Goal: Entertainment & Leisure: Browse casually

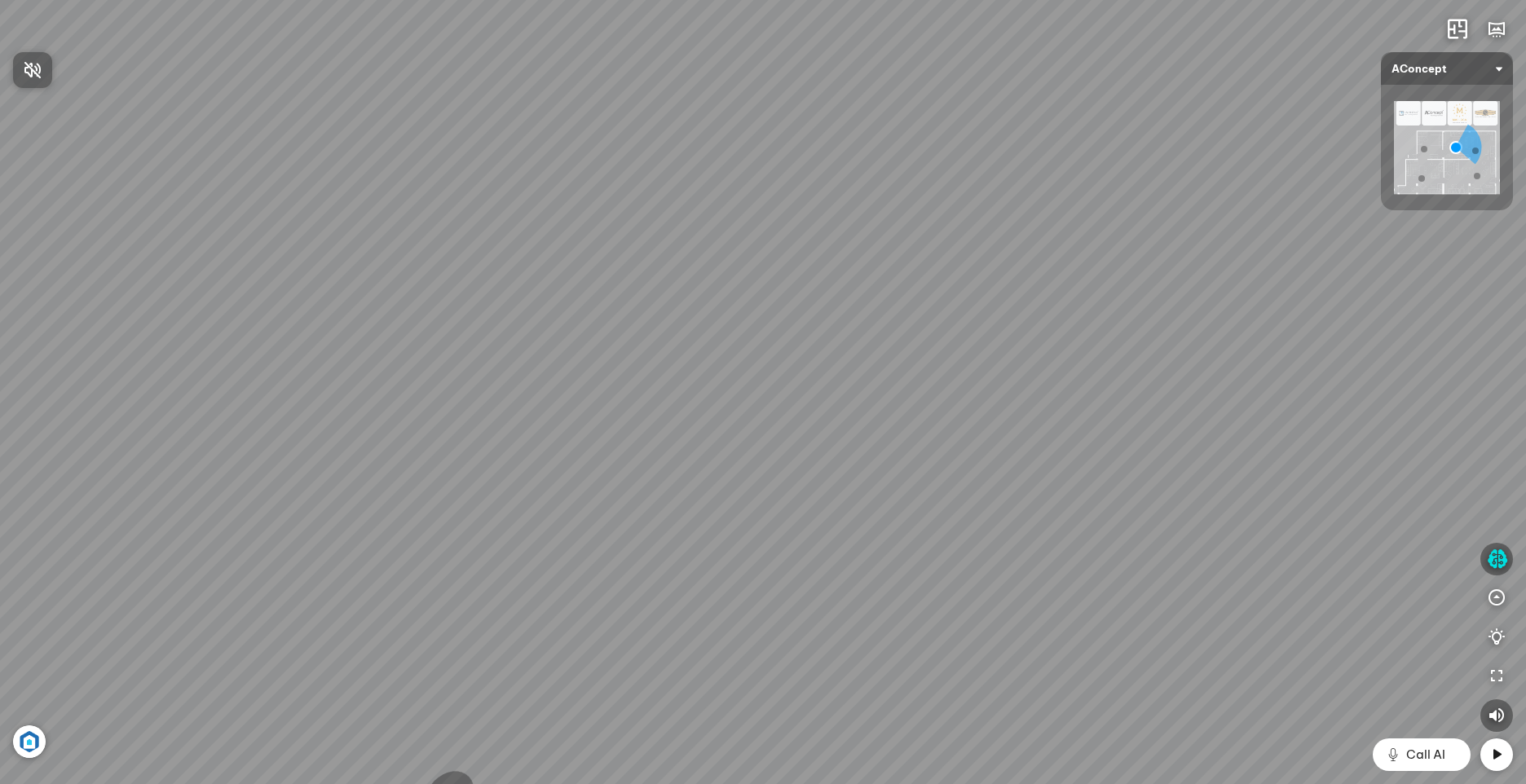
drag, startPoint x: 825, startPoint y: 645, endPoint x: 777, endPoint y: 712, distance: 82.4
click at [777, 712] on div at bounding box center [763, 392] width 1526 height 784
drag, startPoint x: 614, startPoint y: 669, endPoint x: 1058, endPoint y: 401, distance: 518.6
click at [1058, 401] on div "Sofa 3 chỗ Montgomery 22.500.000 VND Tranh in Thành phố 7.000.000 VND Bàn làm v…" at bounding box center [763, 392] width 1526 height 784
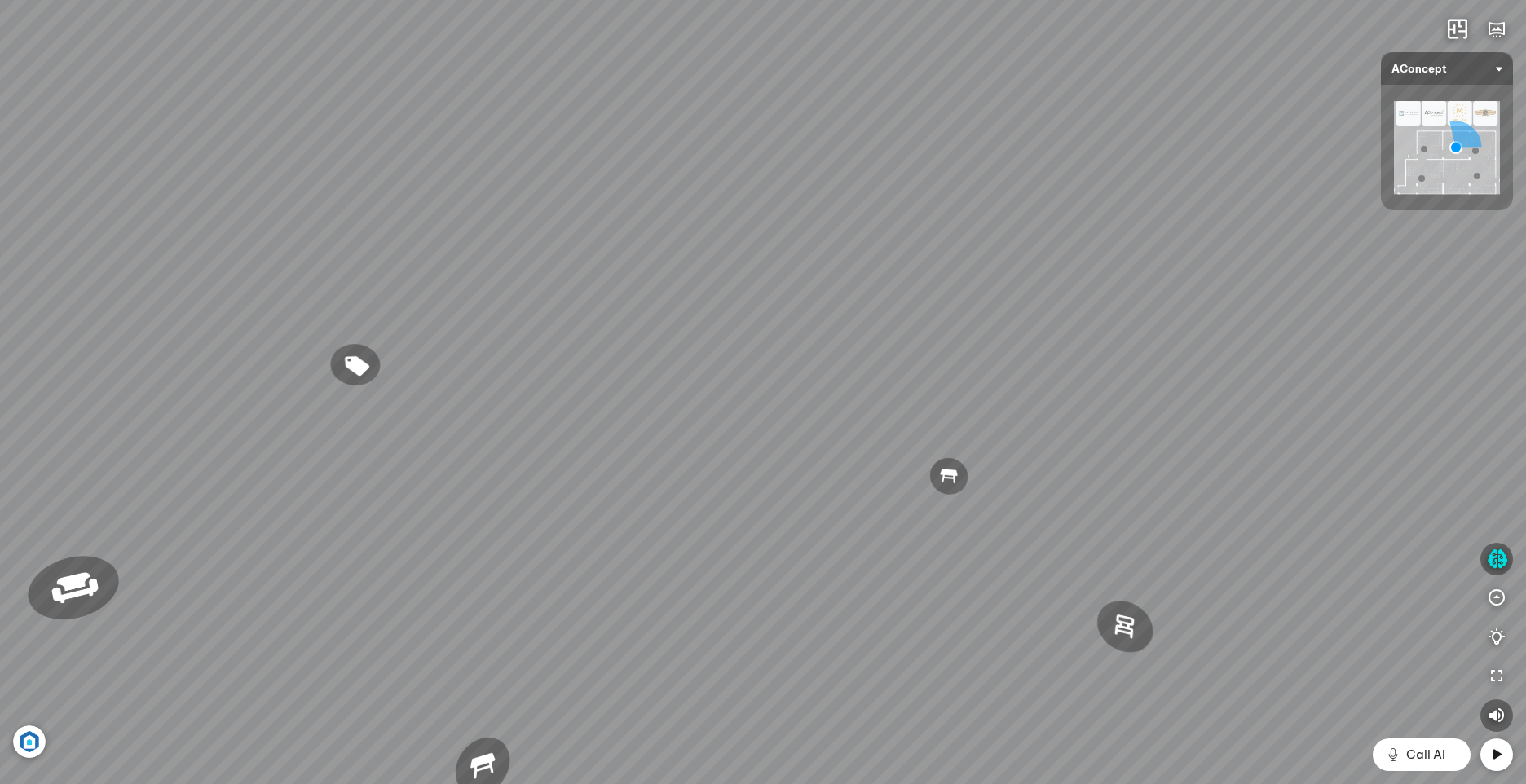
click at [843, 649] on div "Sofa 3 chỗ Montgomery 22.500.000 VND Tranh in Thành phố 7.000.000 VND Bàn làm v…" at bounding box center [763, 392] width 1526 height 784
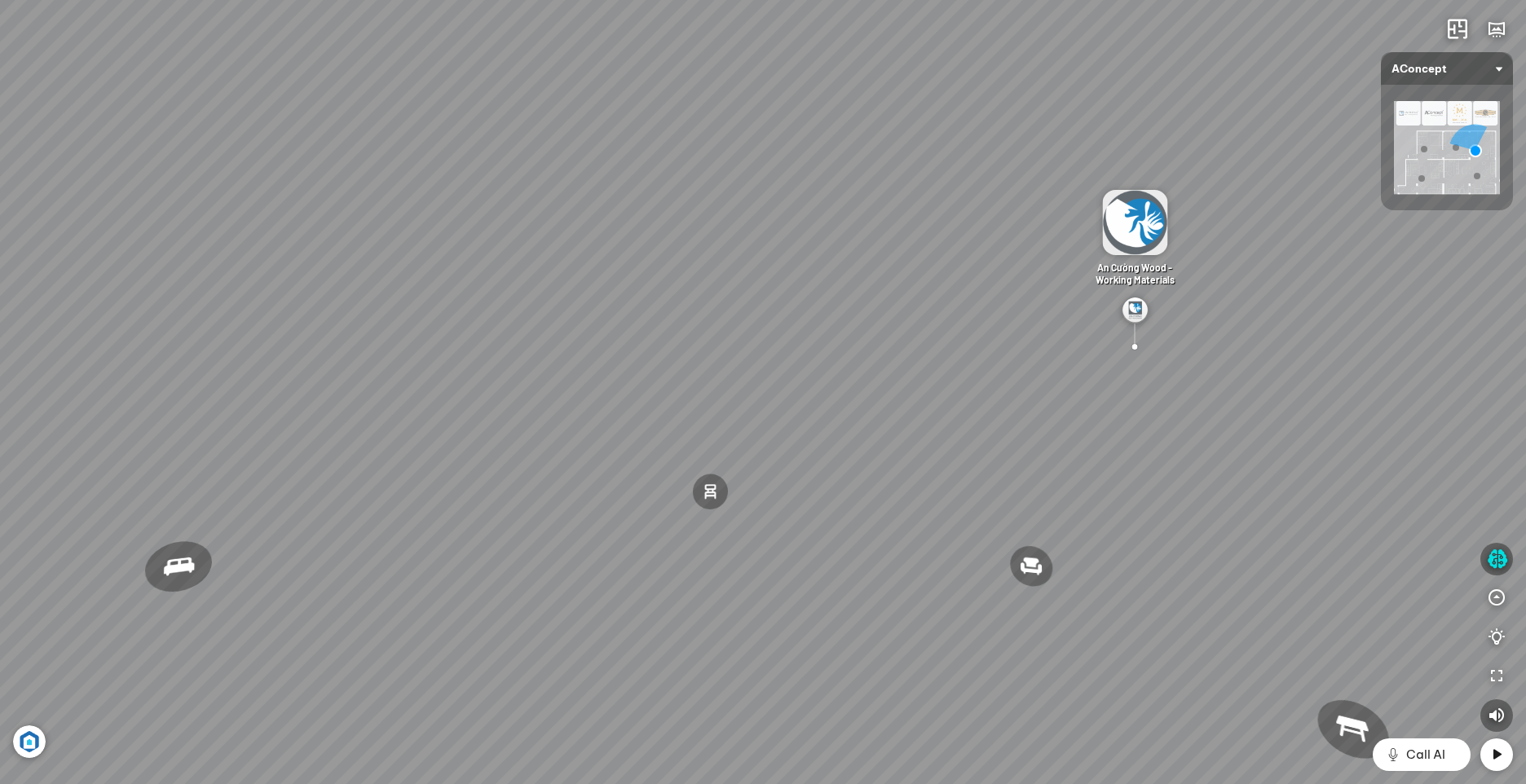
drag, startPoint x: 710, startPoint y: 642, endPoint x: 1081, endPoint y: 613, distance: 372.1
click at [1080, 613] on div "Đèn [PERSON_NAME] 5.300.000 VND Giường ngủ Palima 19.000.000 VND Ghế thư giãn N…" at bounding box center [763, 392] width 1526 height 784
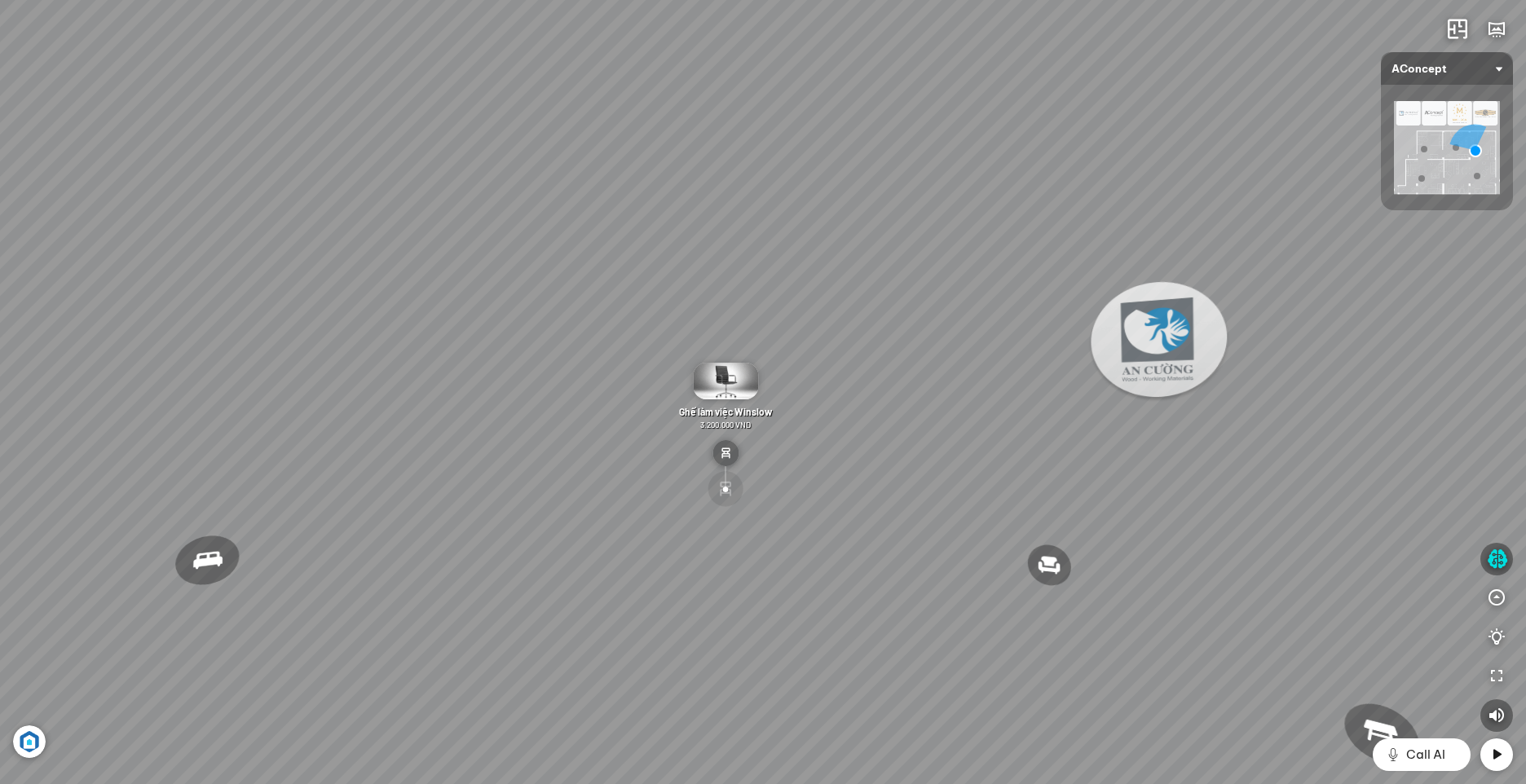
drag, startPoint x: 1221, startPoint y: 607, endPoint x: 1279, endPoint y: 603, distance: 58.1
click at [1257, 603] on div "Đèn [PERSON_NAME] 5.300.000 VND Giường ngủ Palima 19.000.000 VND Ghế thư giãn N…" at bounding box center [763, 392] width 1526 height 784
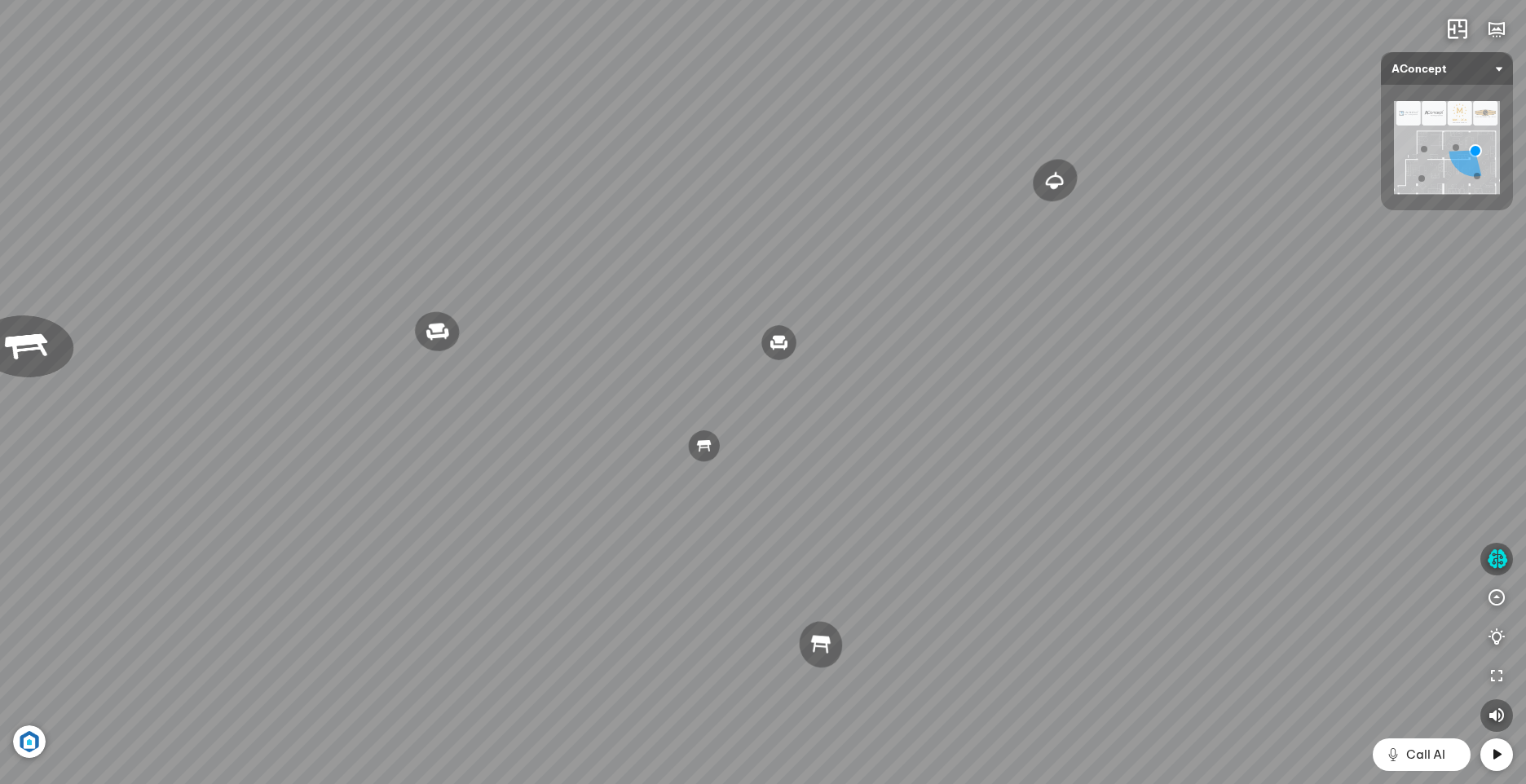
drag, startPoint x: 717, startPoint y: 645, endPoint x: 1275, endPoint y: 544, distance: 567.1
click at [1292, 542] on div "Đèn [PERSON_NAME] 5.300.000 VND Giường ngủ Palima 19.000.000 VND Ghế thư giãn N…" at bounding box center [763, 392] width 1526 height 784
drag, startPoint x: 1015, startPoint y: 606, endPoint x: 1056, endPoint y: 656, distance: 64.7
click at [1056, 656] on div "Đèn [PERSON_NAME] 5.300.000 VND Giường ngủ Palima 19.000.000 VND Ghế thư giãn N…" at bounding box center [763, 392] width 1526 height 784
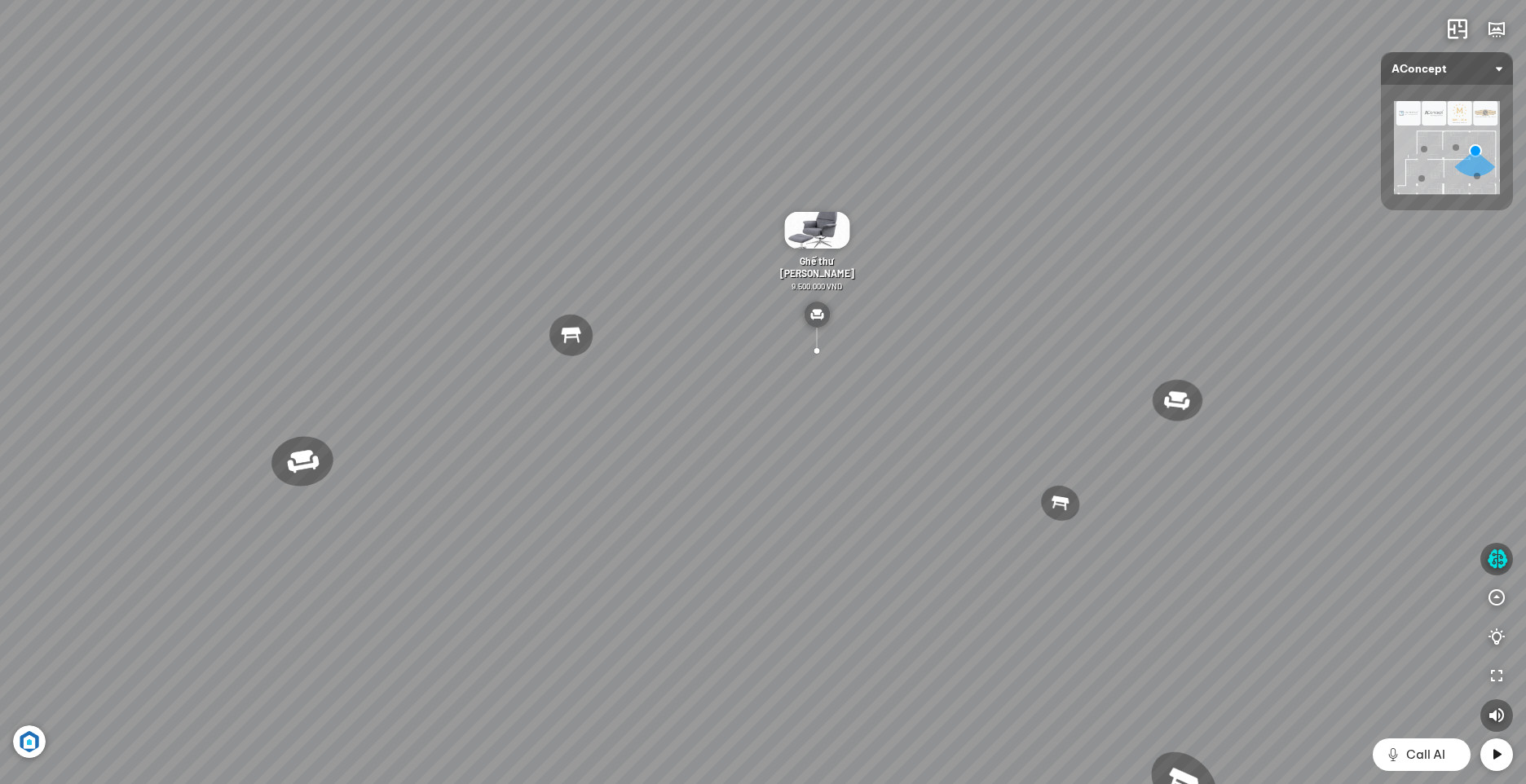
click at [772, 614] on div "Đèn [PERSON_NAME] 5.300.000 VND Giường ngủ Palima 19.000.000 VND Ghế thư giãn N…" at bounding box center [763, 392] width 1526 height 784
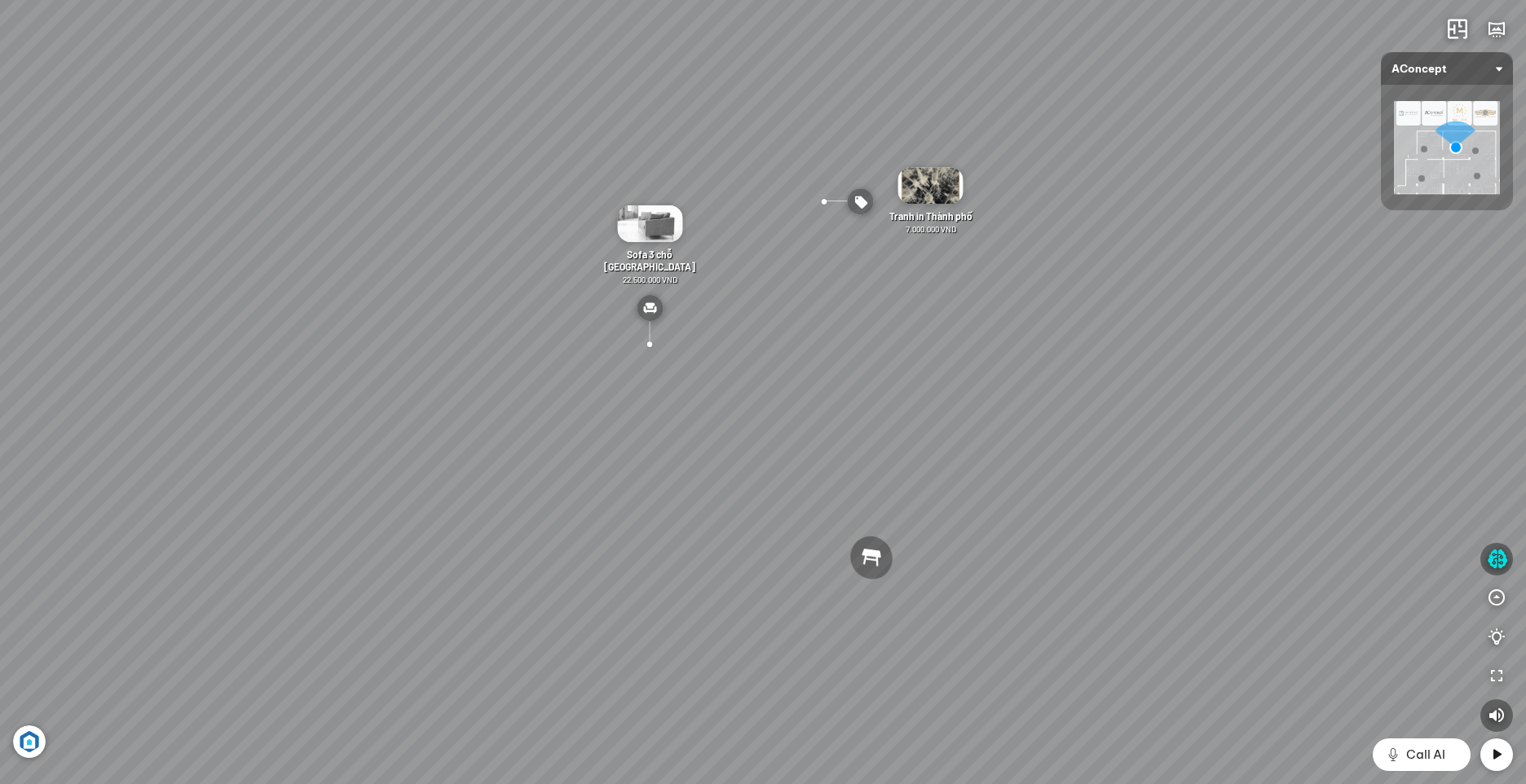
click at [825, 197] on div at bounding box center [824, 201] width 41 height 41
drag, startPoint x: 1026, startPoint y: 642, endPoint x: 680, endPoint y: 603, distance: 348.2
click at [668, 608] on div "[PERSON_NAME] làm việc [PERSON_NAME] 7.300.000 VND Gối Tựa Lưng Họa Tiết Hoa Hồ…" at bounding box center [763, 392] width 1526 height 784
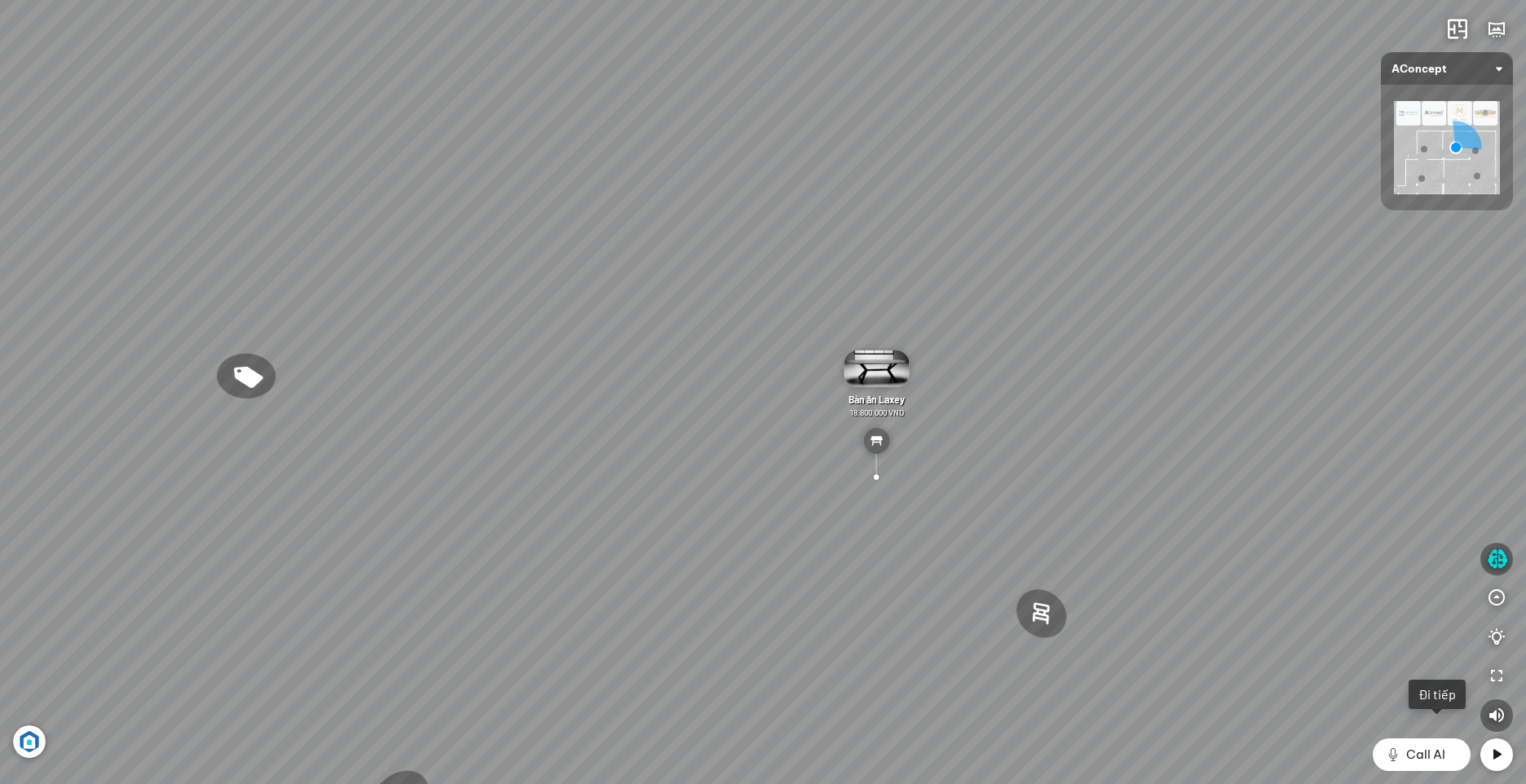
click at [877, 438] on img at bounding box center [875, 440] width 26 height 26
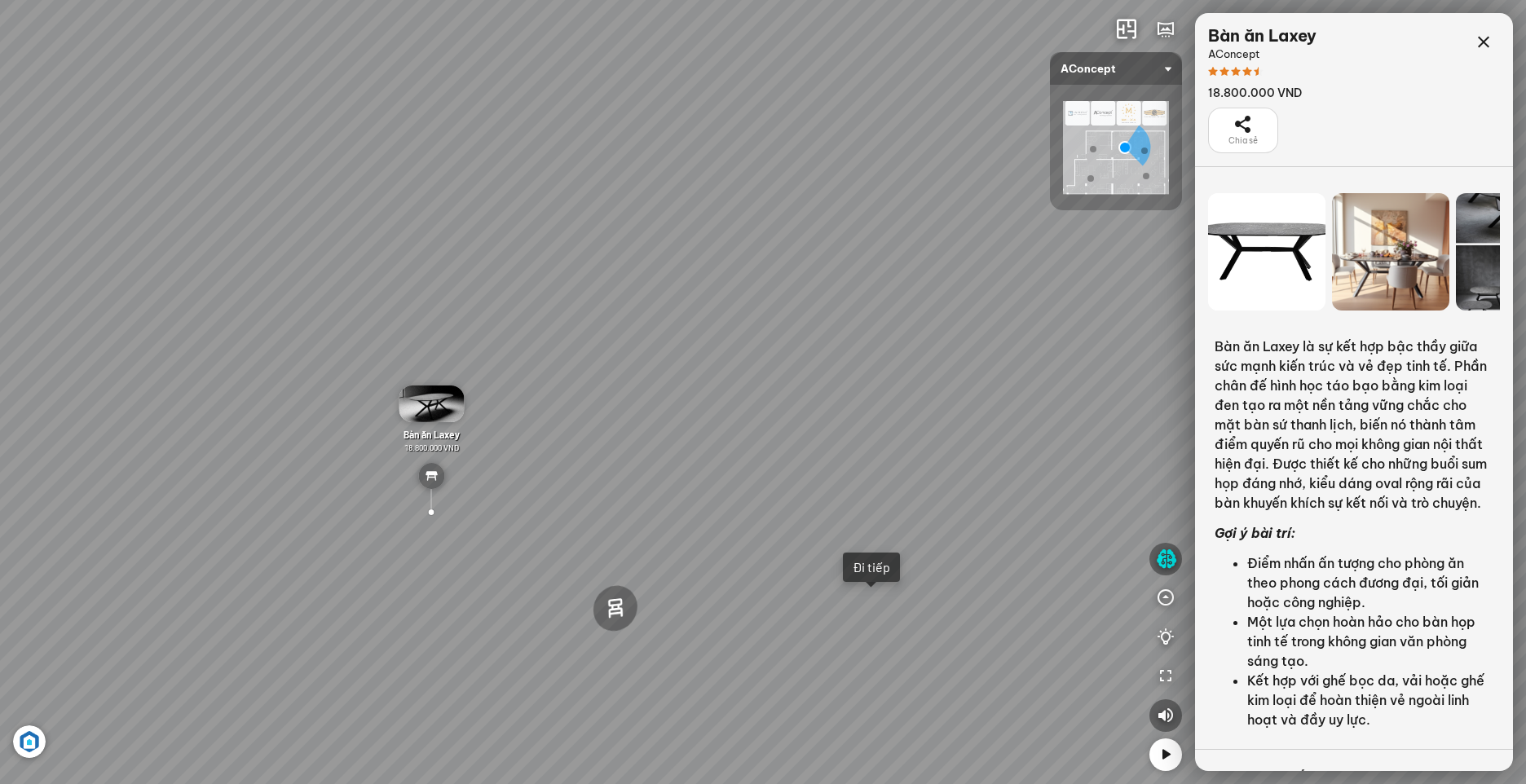
drag, startPoint x: 934, startPoint y: 606, endPoint x: 669, endPoint y: 621, distance: 265.4
click at [669, 621] on div "[PERSON_NAME] làm việc [PERSON_NAME] 7.300.000 VND Gối Tựa Lưng Họa Tiết Hoa Hồ…" at bounding box center [763, 392] width 1526 height 784
click at [866, 573] on div "Đi tiếp" at bounding box center [871, 568] width 38 height 16
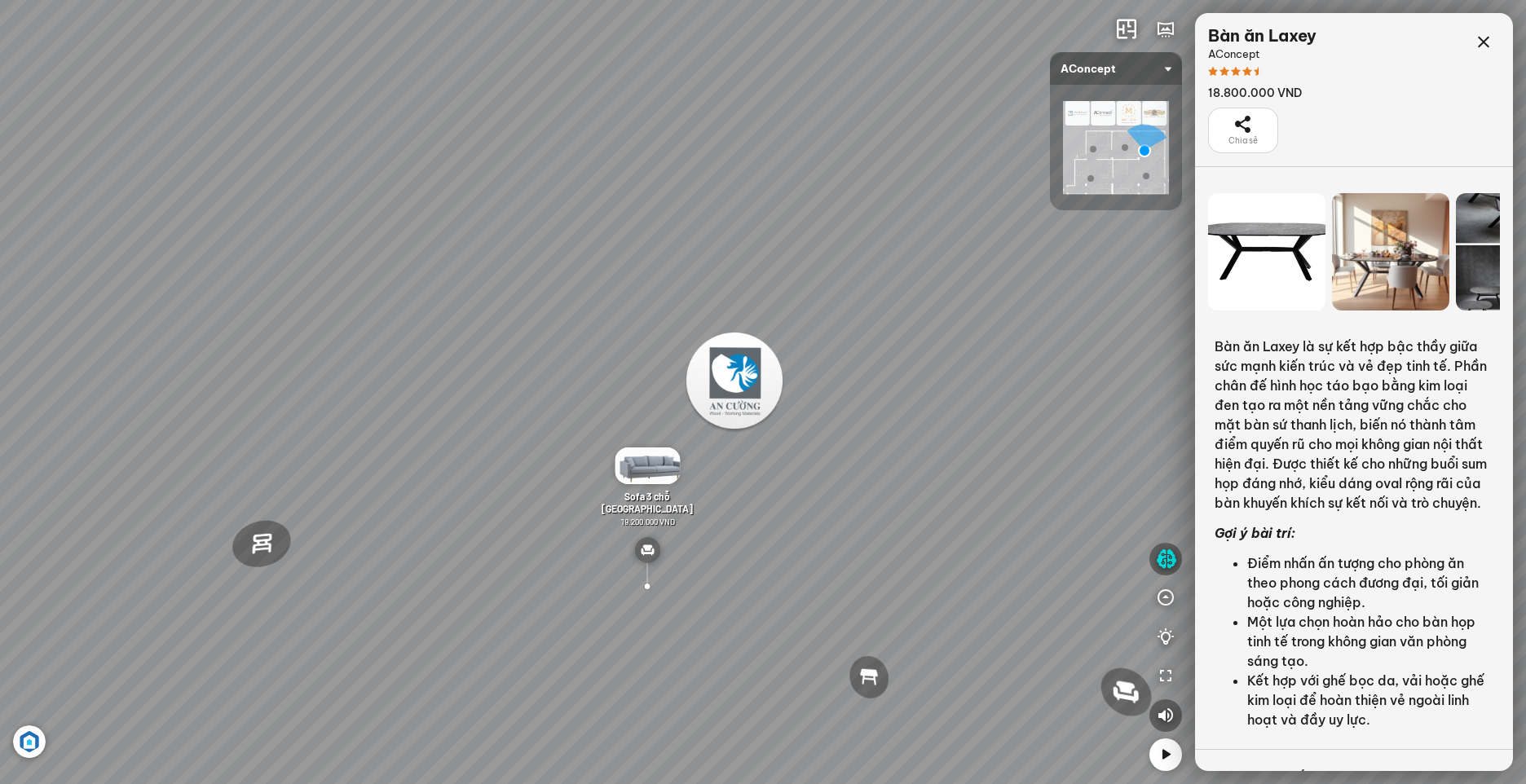
drag, startPoint x: 360, startPoint y: 569, endPoint x: 382, endPoint y: 569, distance: 22.0
click at [382, 569] on div "Đèn [PERSON_NAME] 5.300.000 VND Giường ngủ Palima 19.000.000 VND Ghế thư giãn N…" at bounding box center [763, 392] width 1526 height 784
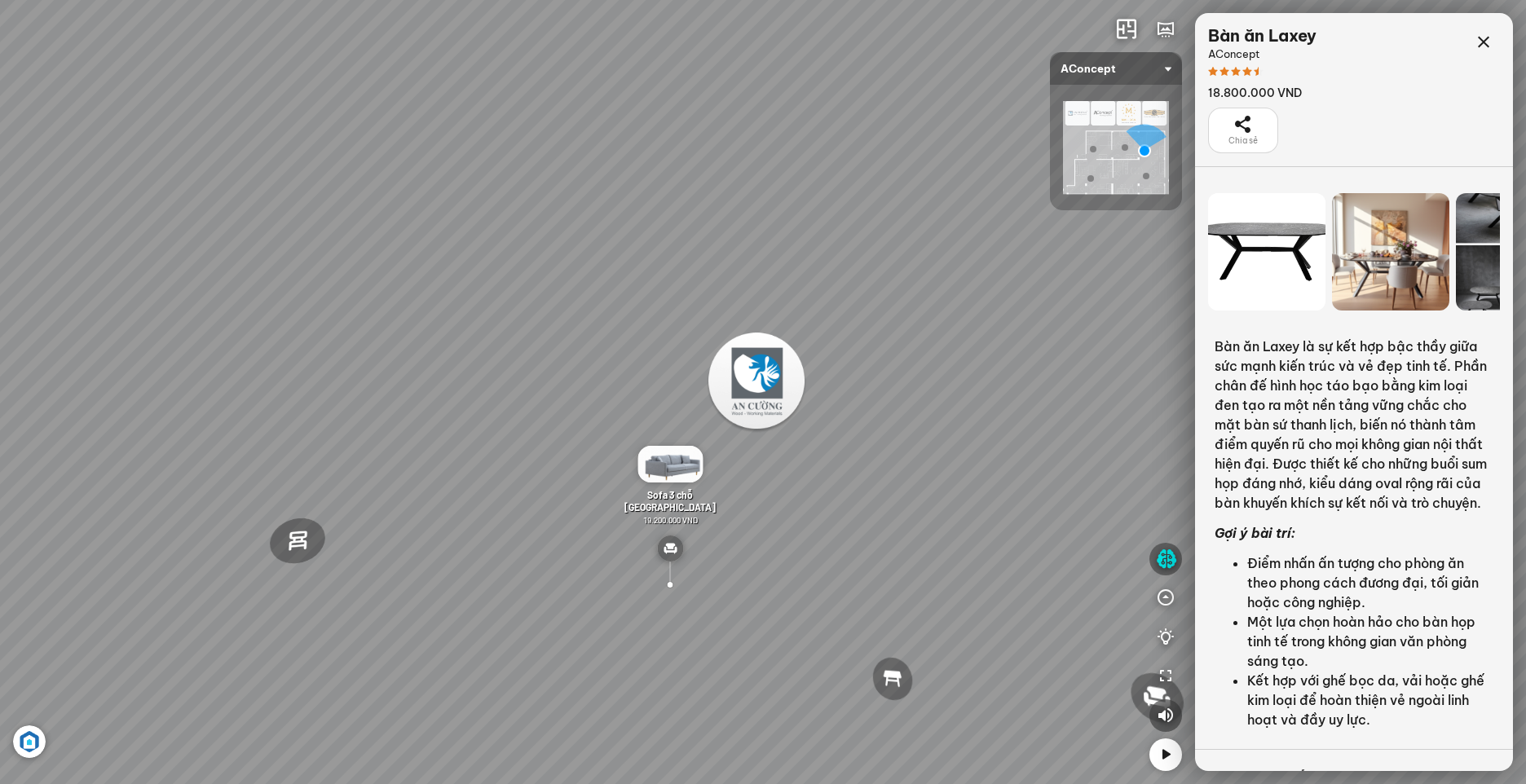
click at [671, 550] on img at bounding box center [669, 548] width 26 height 26
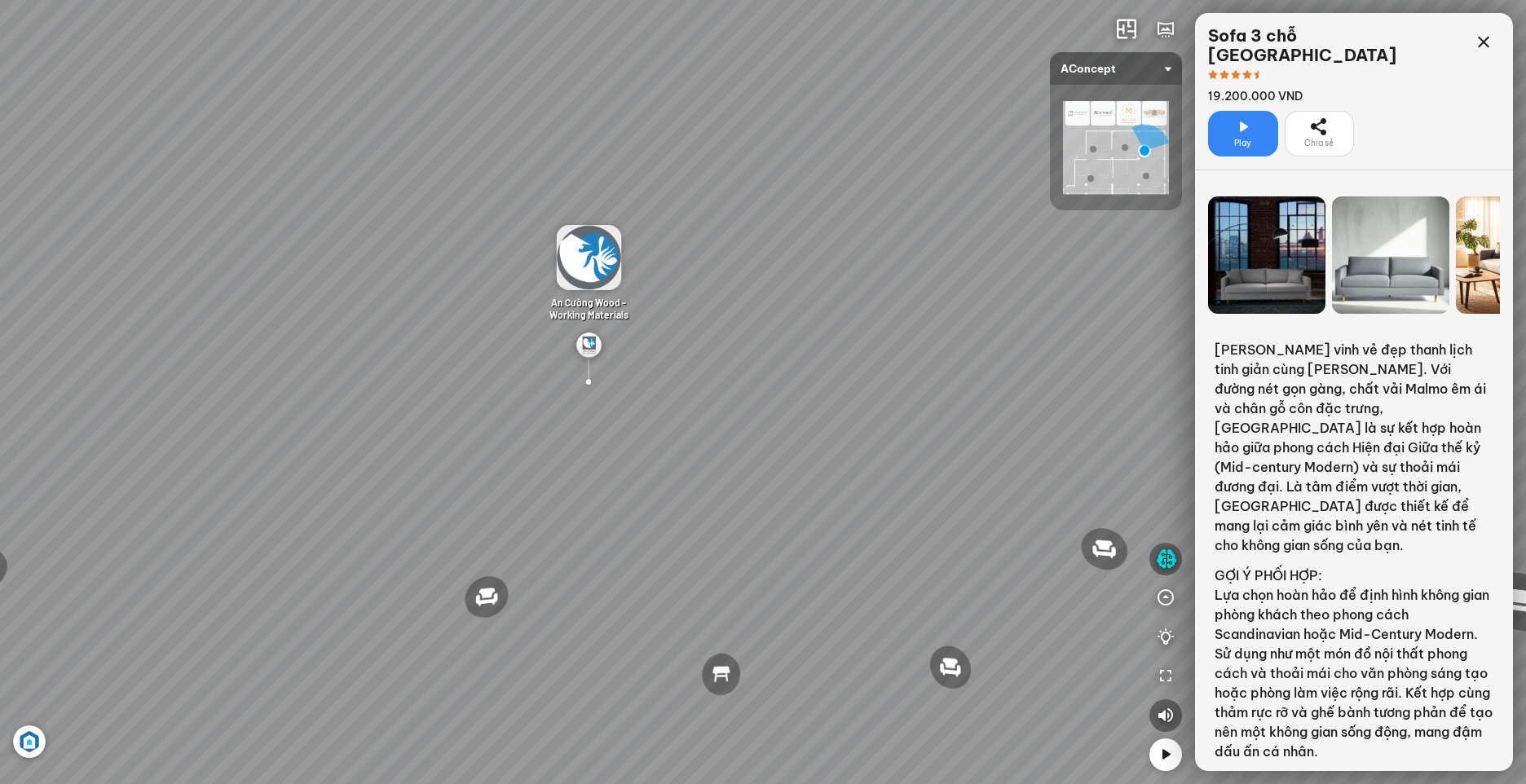
scroll to position [133, 0]
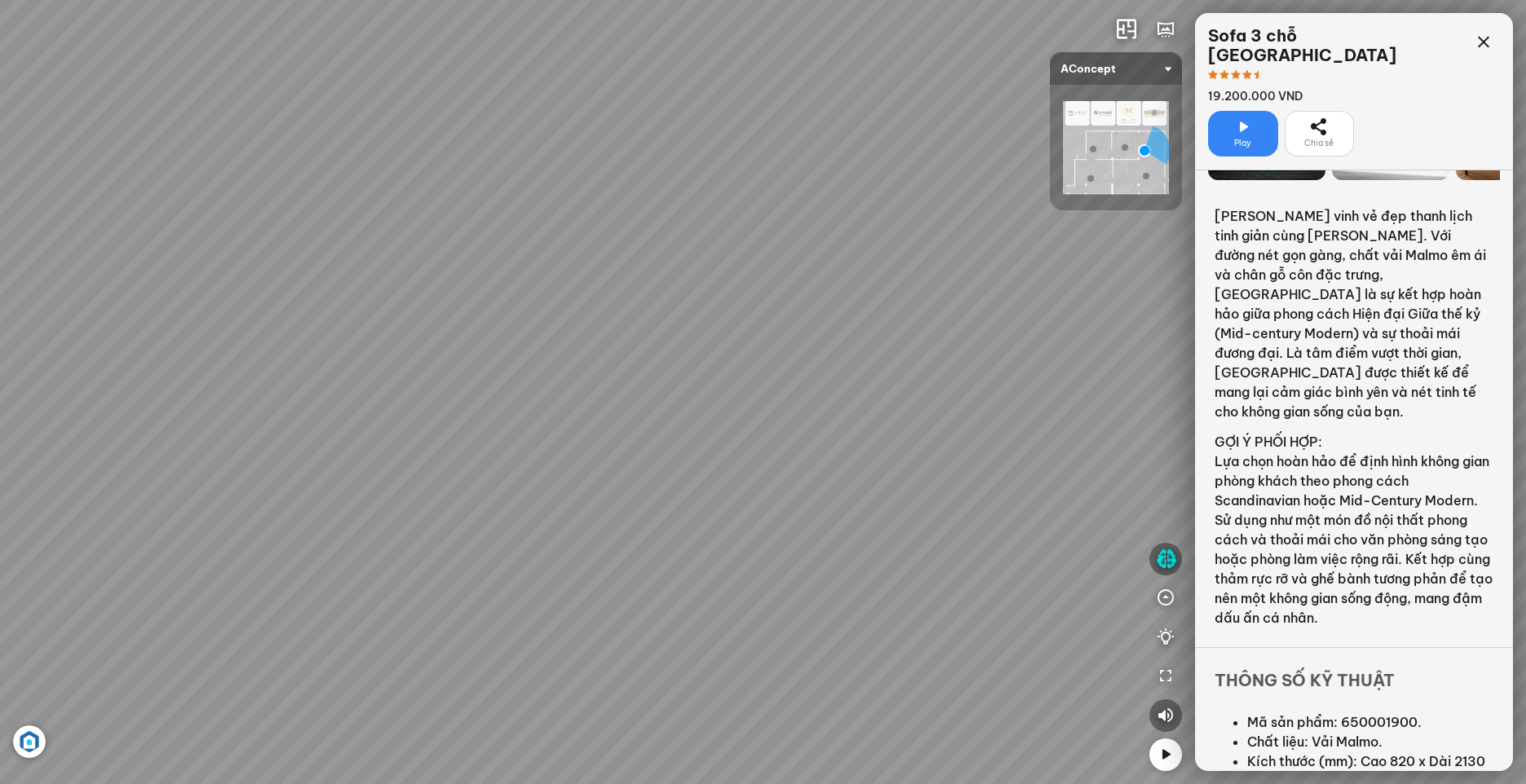
drag, startPoint x: 859, startPoint y: 617, endPoint x: 354, endPoint y: 550, distance: 509.4
click at [354, 550] on div "Đèn [PERSON_NAME] 5.300.000 VND Giường ngủ Palima 19.000.000 VND Ghế thư giãn N…" at bounding box center [763, 392] width 1526 height 784
drag, startPoint x: 792, startPoint y: 556, endPoint x: 770, endPoint y: 558, distance: 22.1
click at [770, 558] on div "Đèn [PERSON_NAME] 5.300.000 VND Giường ngủ Palima 19.000.000 VND Ghế thư giãn N…" at bounding box center [763, 392] width 1526 height 784
click at [718, 473] on div at bounding box center [725, 473] width 38 height 38
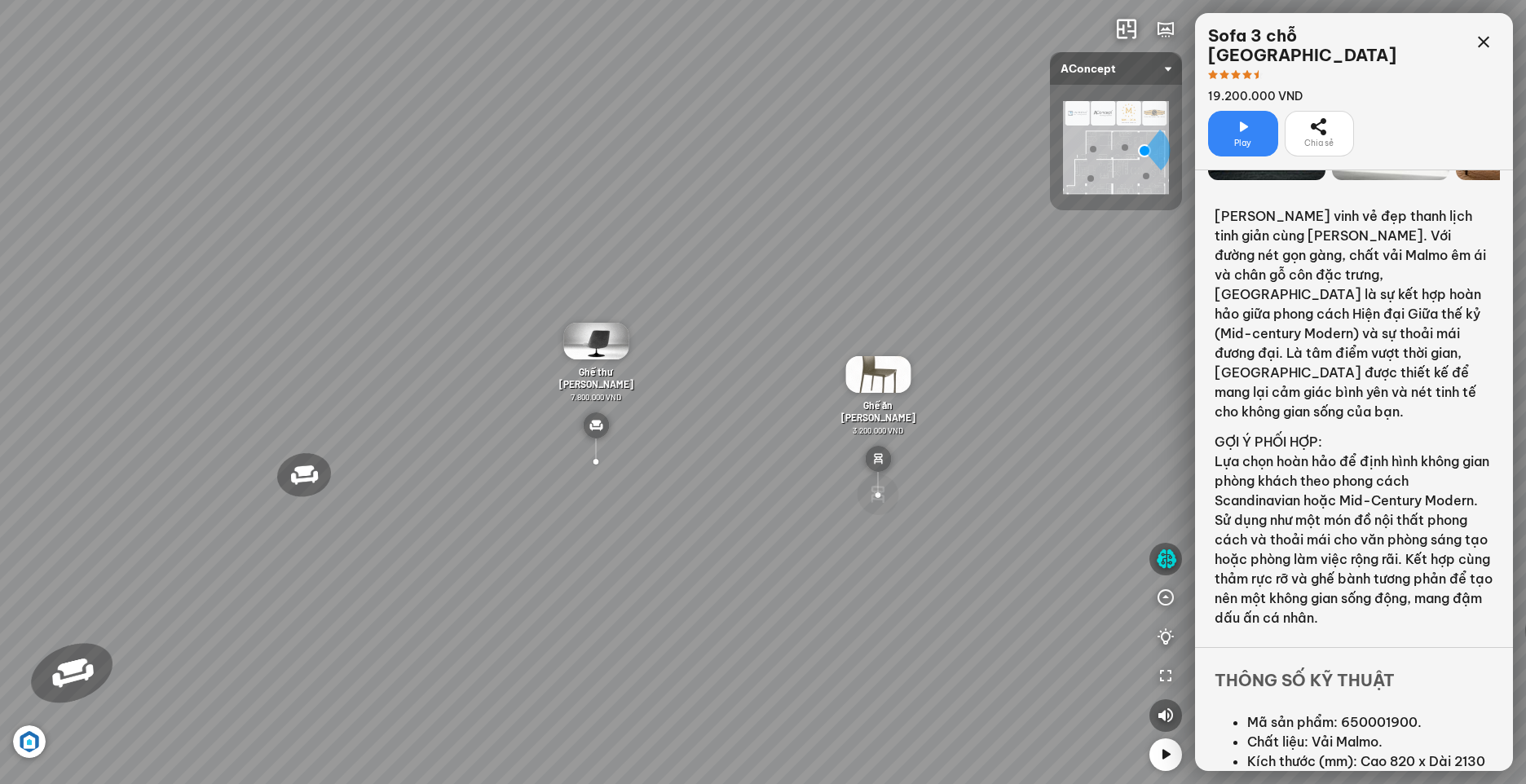
click at [873, 486] on div at bounding box center [877, 494] width 44 height 46
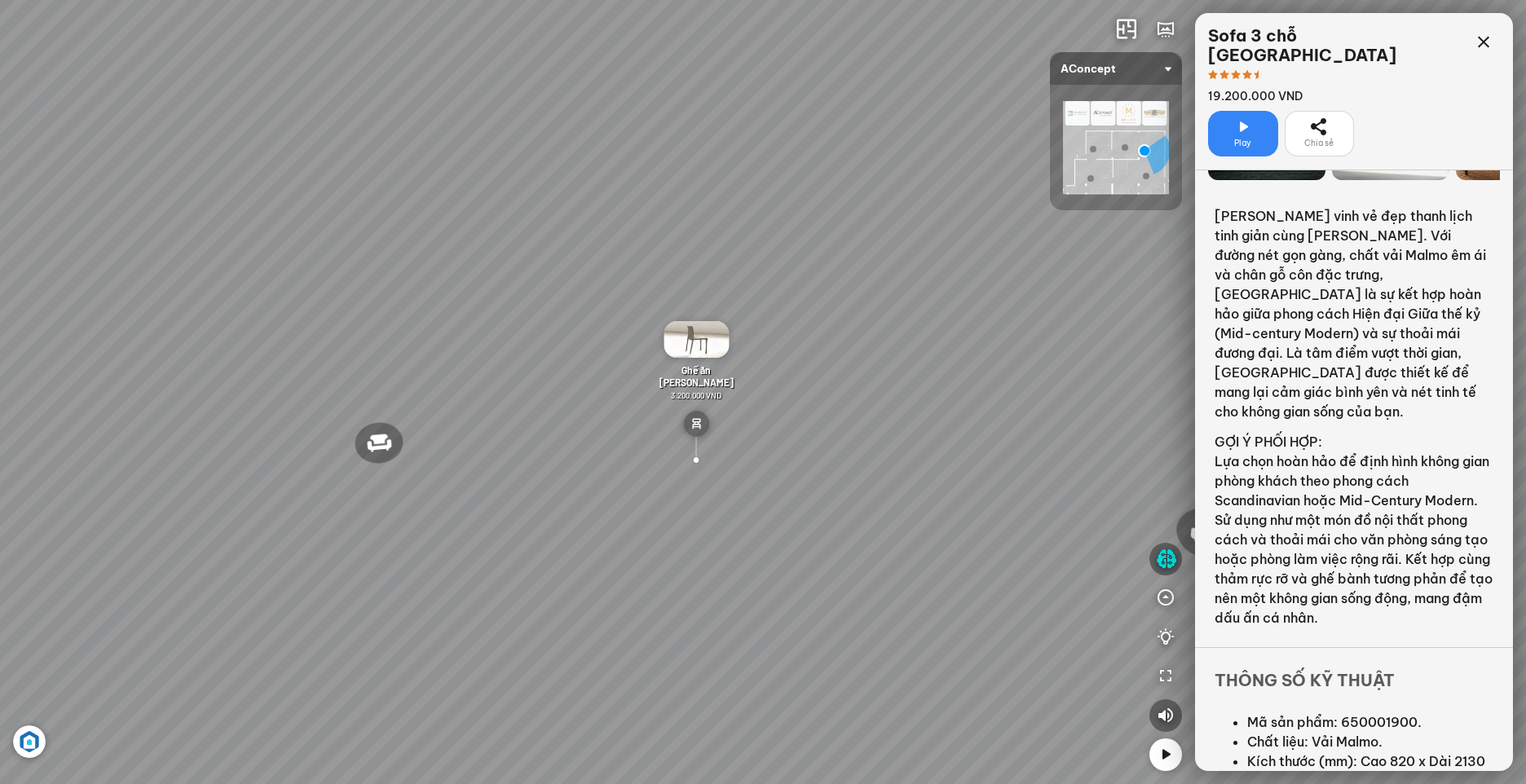
drag, startPoint x: 677, startPoint y: 543, endPoint x: 799, endPoint y: 542, distance: 122.0
click at [799, 542] on div "Đèn [PERSON_NAME] 5.300.000 VND Giường ngủ Palima 19.000.000 VND Ghế thư giãn N…" at bounding box center [763, 392] width 1526 height 784
drag, startPoint x: 699, startPoint y: 535, endPoint x: 0, endPoint y: 477, distance: 701.4
click at [0, 474] on html "Đèn [PERSON_NAME] 5.300.000 VND Giường ngủ Palima 19.000.000 VND Ghế thư giãn N…" at bounding box center [763, 392] width 1526 height 784
drag, startPoint x: 78, startPoint y: 456, endPoint x: -4, endPoint y: 456, distance: 82.0
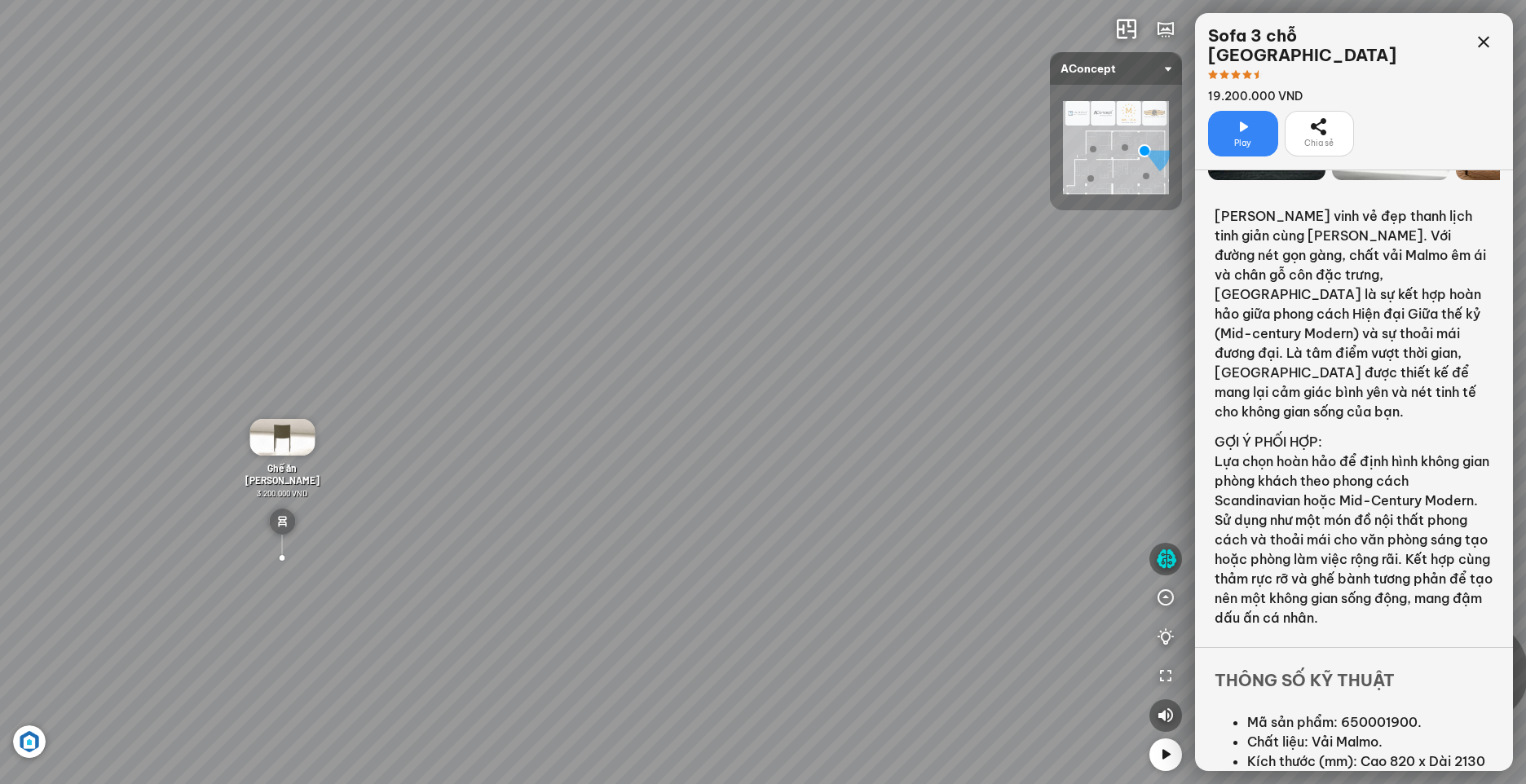
click at [0, 456] on html "Đèn [PERSON_NAME] 5.300.000 VND Giường ngủ Palima 19.000.000 VND Ghế thư giãn N…" at bounding box center [763, 392] width 1526 height 784
drag, startPoint x: 861, startPoint y: 535, endPoint x: 754, endPoint y: 410, distance: 164.5
drag, startPoint x: 770, startPoint y: 678, endPoint x: 179, endPoint y: 507, distance: 615.2
click at [145, 511] on div "Đèn [PERSON_NAME] 5.300.000 VND Giường ngủ Palima 19.000.000 VND Ghế thư giãn N…" at bounding box center [763, 392] width 1526 height 784
click at [658, 377] on img at bounding box center [659, 378] width 26 height 26
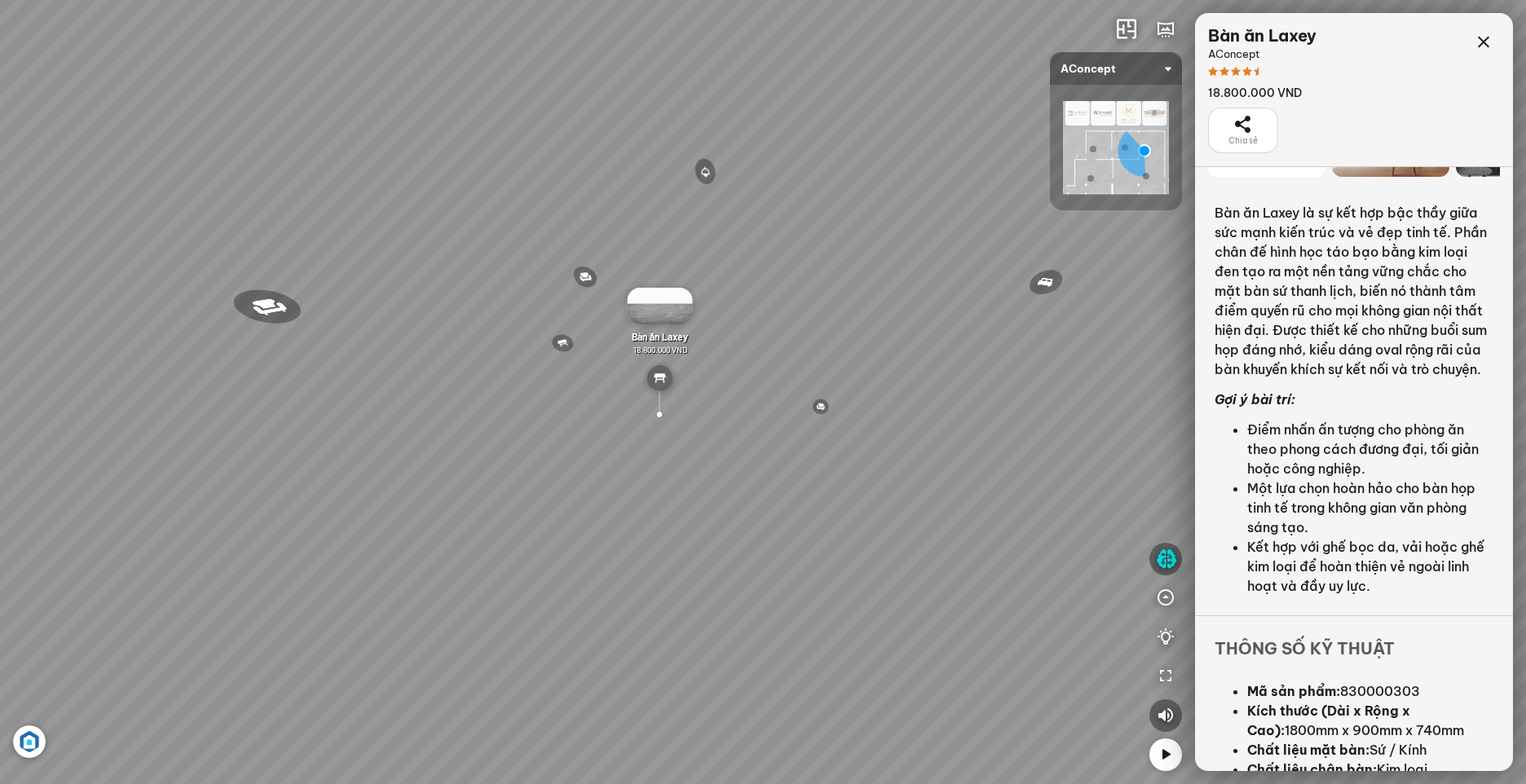
click at [456, 260] on div "Đèn [PERSON_NAME] 5.300.000 VND Giường ngủ Palima 19.000.000 VND Ghế thư giãn N…" at bounding box center [763, 392] width 1526 height 784
drag, startPoint x: 601, startPoint y: 548, endPoint x: 697, endPoint y: 458, distance: 131.6
click at [697, 458] on div "Đèn [PERSON_NAME] 5.300.000 VND Giường ngủ Palima 19.000.000 VND Ghế thư giãn N…" at bounding box center [763, 392] width 1526 height 784
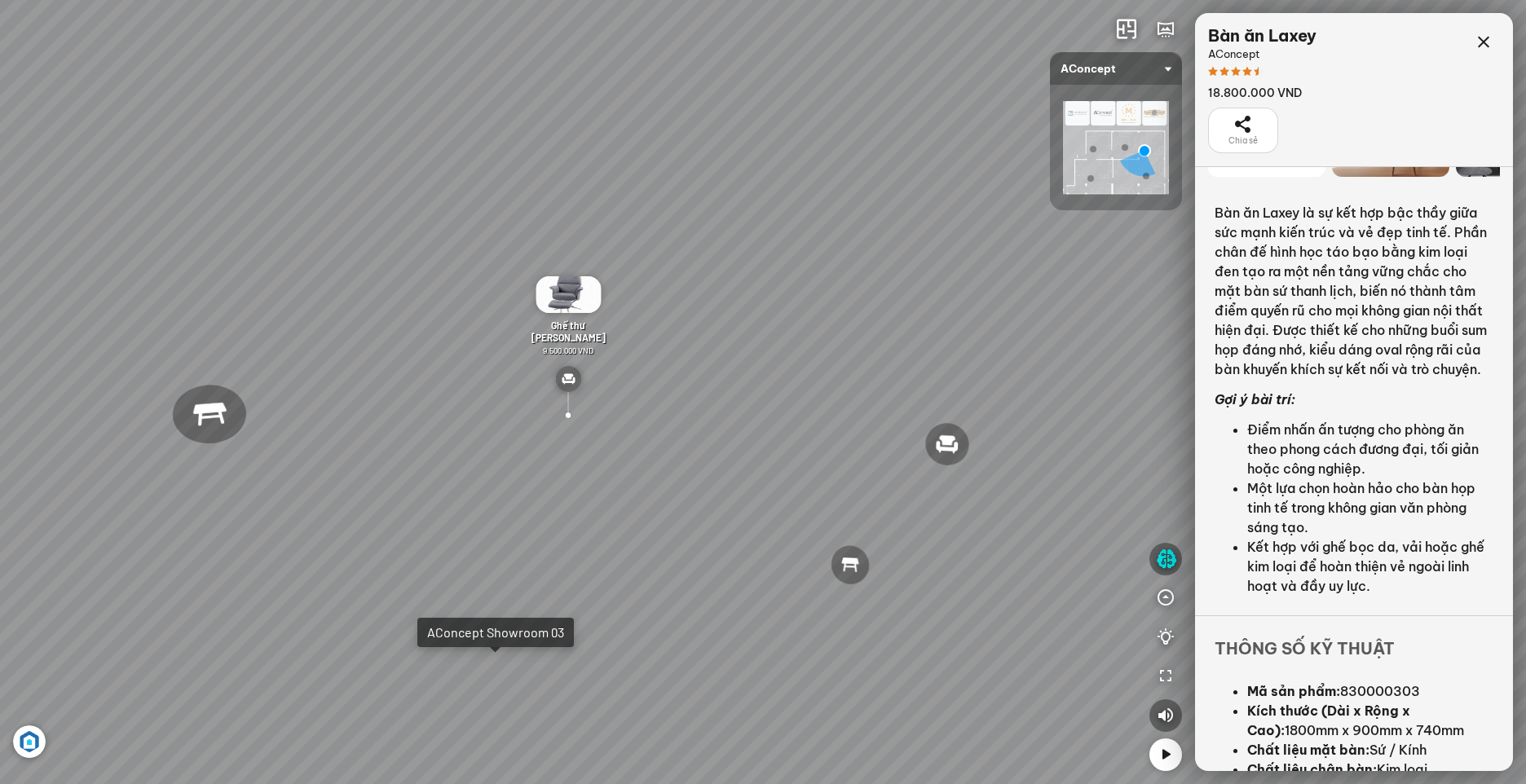
click at [497, 678] on div "Đèn [PERSON_NAME] 5.300.000 VND Giường ngủ Palima 19.000.000 VND Ghế thư giãn N…" at bounding box center [763, 392] width 1526 height 784
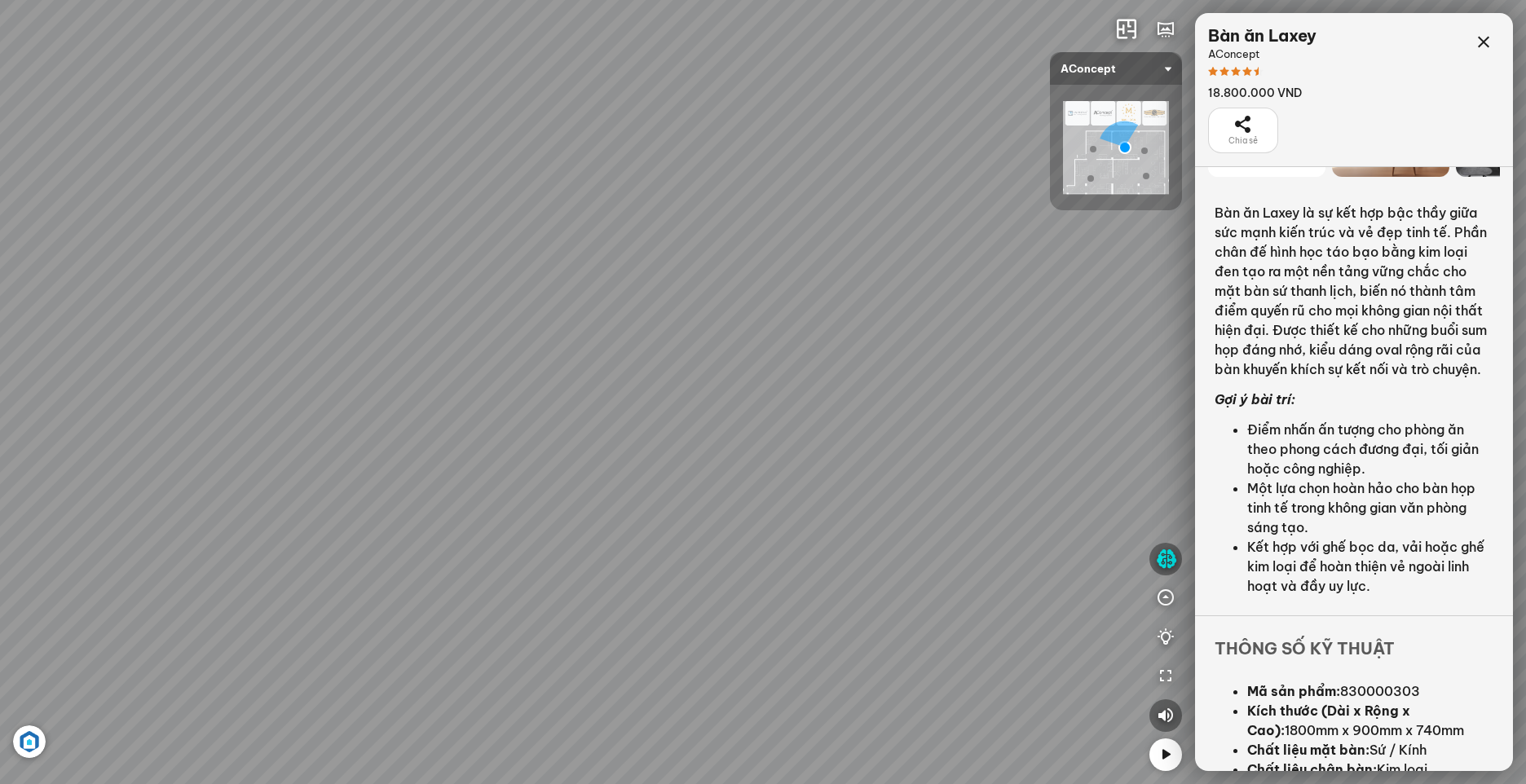
drag, startPoint x: 521, startPoint y: 568, endPoint x: 725, endPoint y: 551, distance: 204.7
click at [725, 551] on div "Tranh in Thành phố 7.000.000 VND Bàn làm việc [PERSON_NAME] 7.300.000 VND Gối T…" at bounding box center [763, 392] width 1526 height 784
click at [405, 272] on div "Tranh in Thành phố 7.000.000 VND Bàn làm việc [PERSON_NAME] 7.300.000 VND Gối T…" at bounding box center [763, 392] width 1526 height 784
drag, startPoint x: 618, startPoint y: 618, endPoint x: 897, endPoint y: 567, distance: 283.6
click at [897, 567] on div "Tranh in Thành phố 7.000.000 VND Bàn làm việc [PERSON_NAME] 7.300.000 VND Gối T…" at bounding box center [763, 392] width 1526 height 784
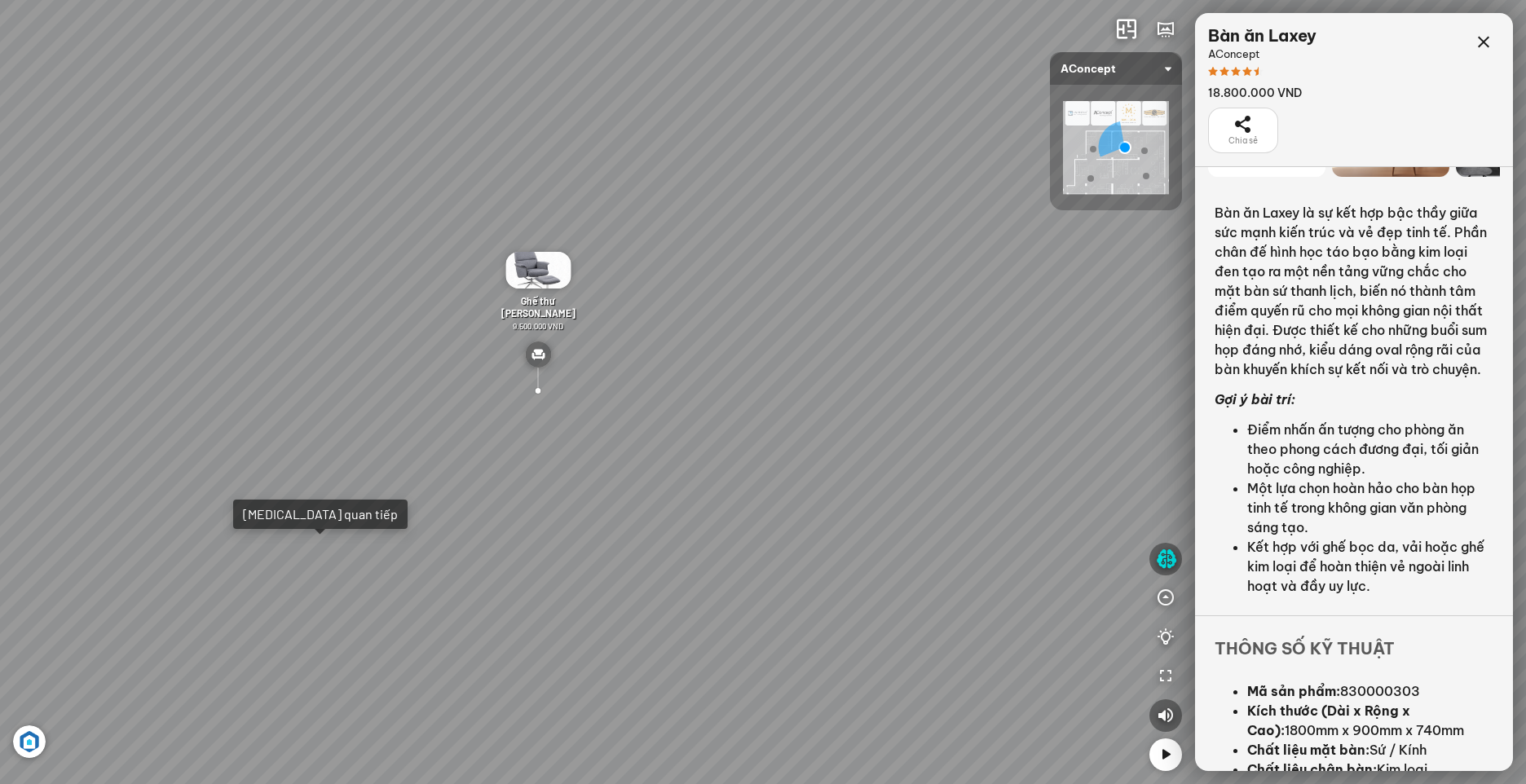
click at [294, 521] on div "[MEDICAL_DATA] quan tiếp" at bounding box center [320, 514] width 155 height 16
drag, startPoint x: 534, startPoint y: 503, endPoint x: 37, endPoint y: 461, distance: 498.8
click at [37, 461] on div "Sofa 2 chỗ Biloxi 15.000.000 VND Sofa góc trái Perth 38.500.000 VND [GEOGRAPHIC…" at bounding box center [763, 392] width 1526 height 784
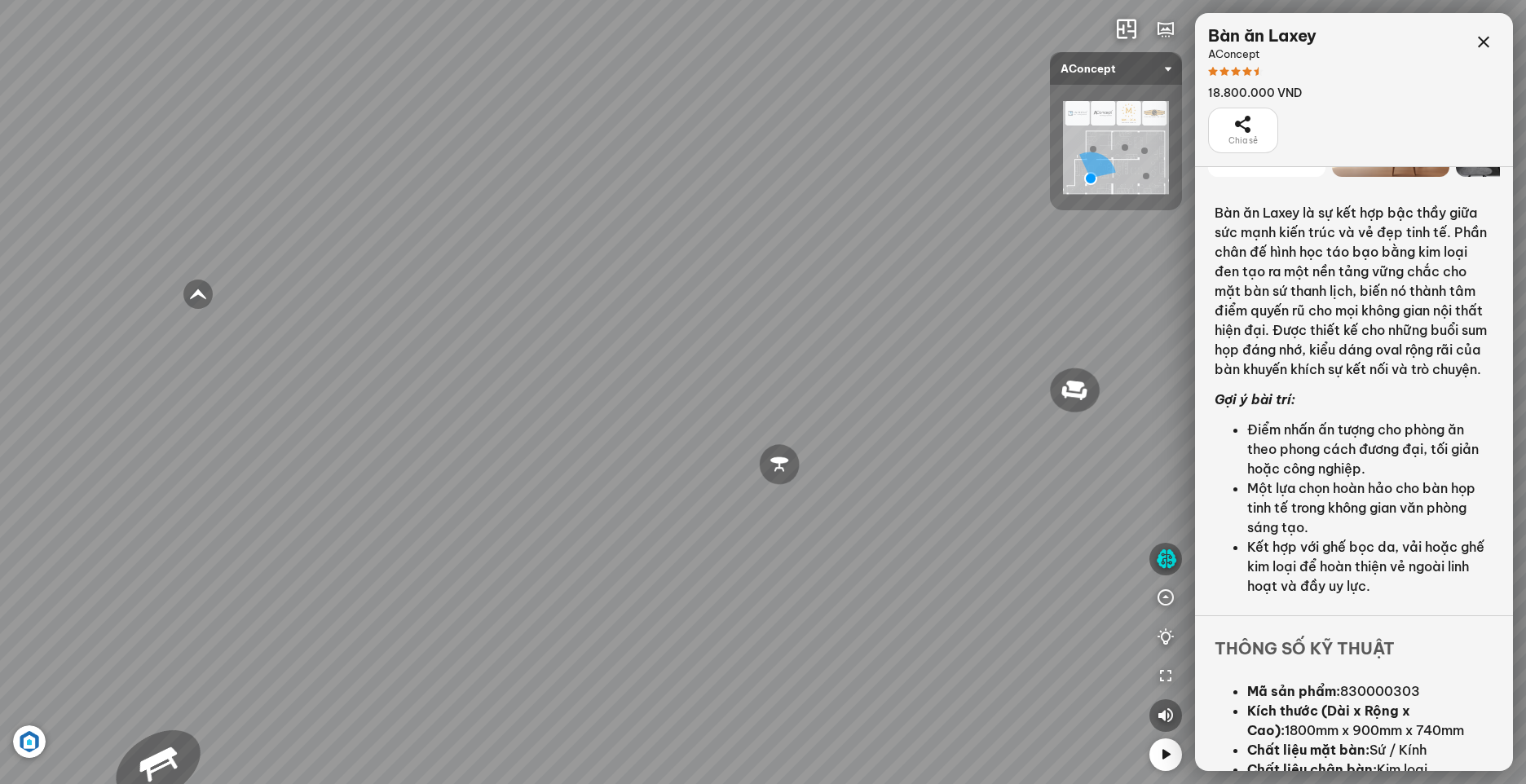
drag, startPoint x: 598, startPoint y: 491, endPoint x: 455, endPoint y: 483, distance: 143.2
click at [470, 483] on div "Sofa 2 chỗ Biloxi 15.000.000 VND Sofa góc trái Perth 38.500.000 VND [GEOGRAPHIC…" at bounding box center [763, 392] width 1526 height 784
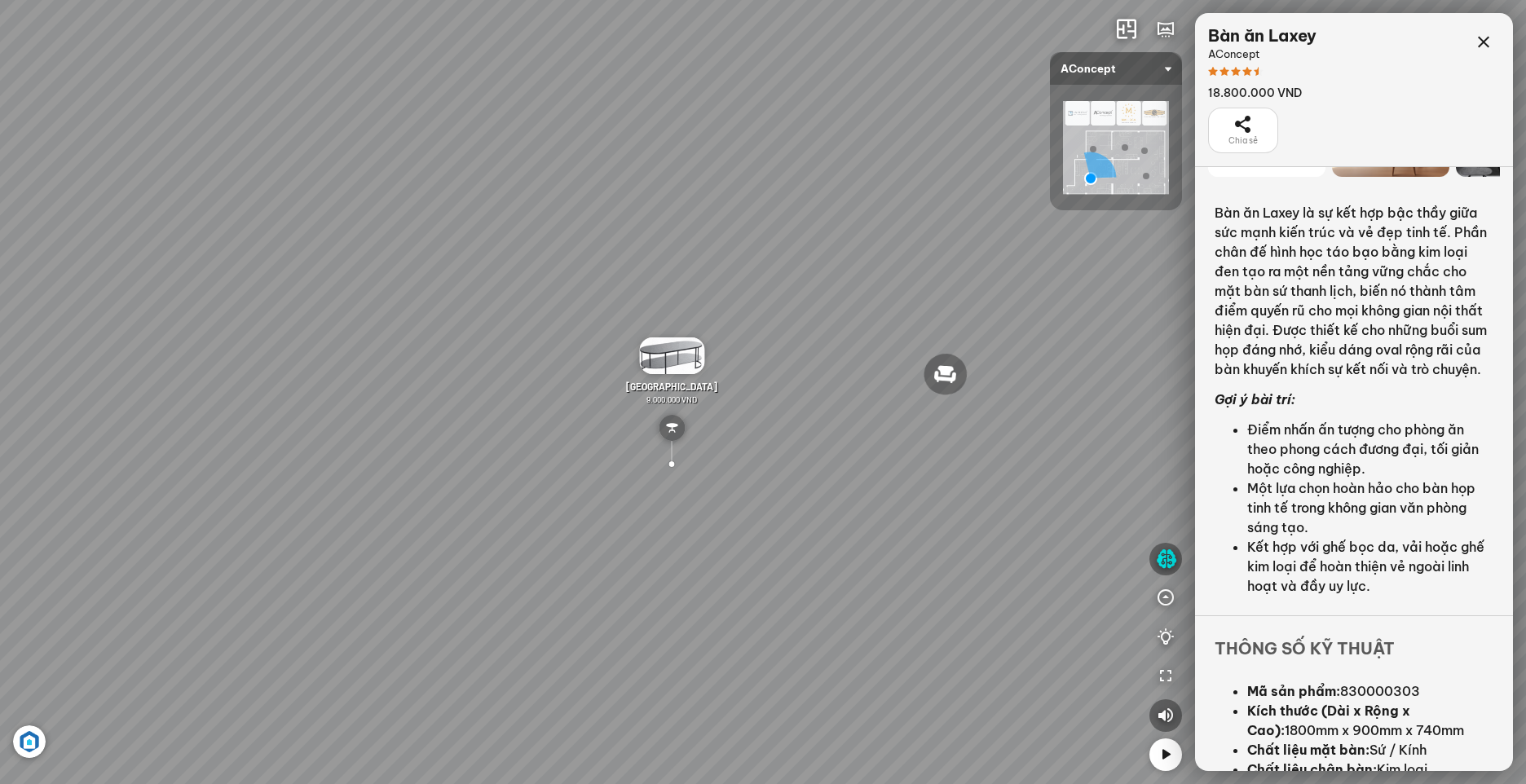
click at [674, 423] on img at bounding box center [671, 427] width 26 height 26
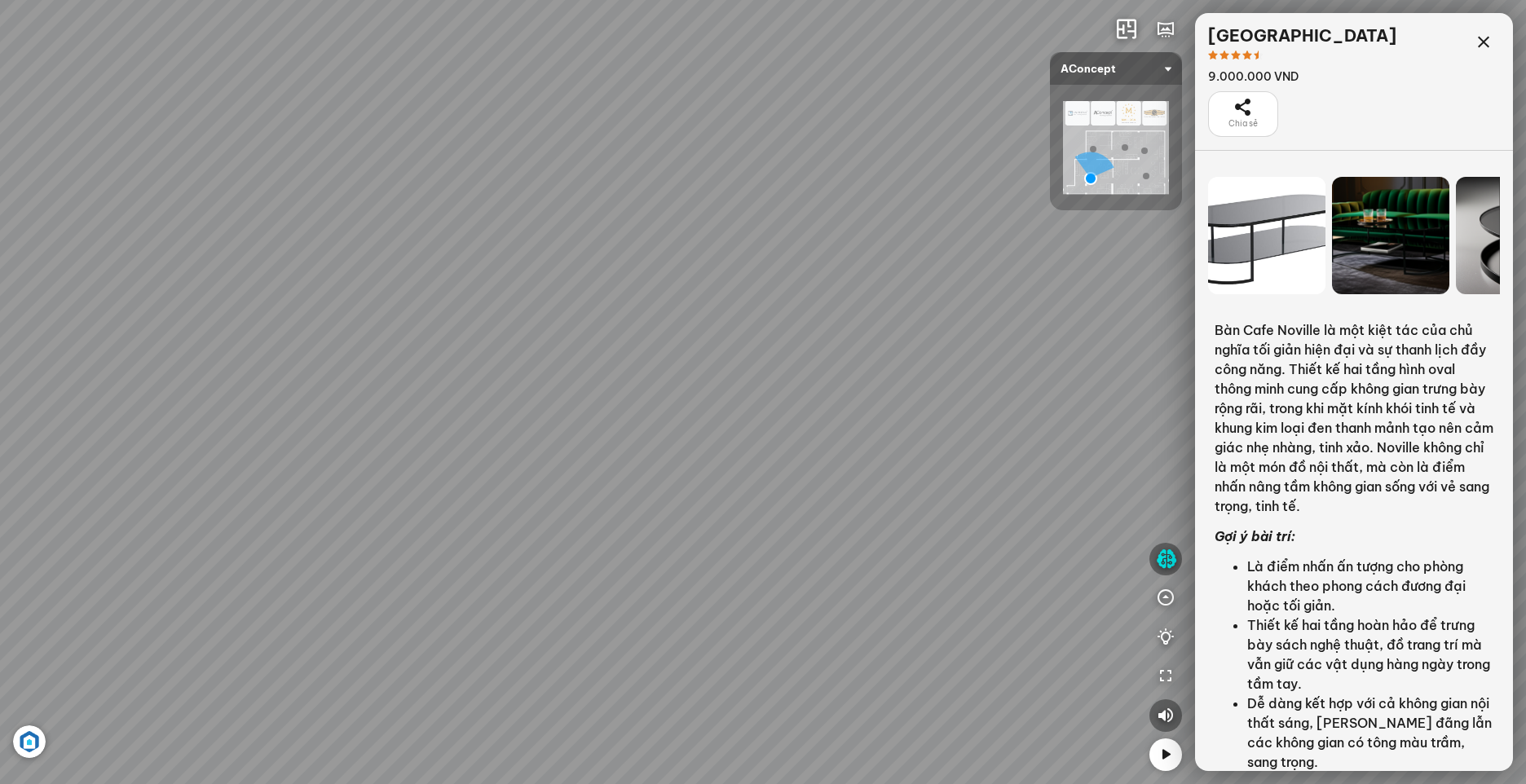
drag, startPoint x: 933, startPoint y: 464, endPoint x: 1402, endPoint y: 452, distance: 469.2
click at [1409, 452] on div "Sofa 2 chỗ Biloxi 15.000.000 VND Sofa góc trái Perth 38.500.000 VND [GEOGRAPHIC…" at bounding box center [763, 392] width 1526 height 784
drag, startPoint x: 575, startPoint y: 442, endPoint x: 890, endPoint y: 442, distance: 315.0
click at [890, 442] on div "Sofa 2 chỗ Biloxi 15.000.000 VND Sofa góc trái Perth 38.500.000 VND [GEOGRAPHIC…" at bounding box center [763, 392] width 1526 height 784
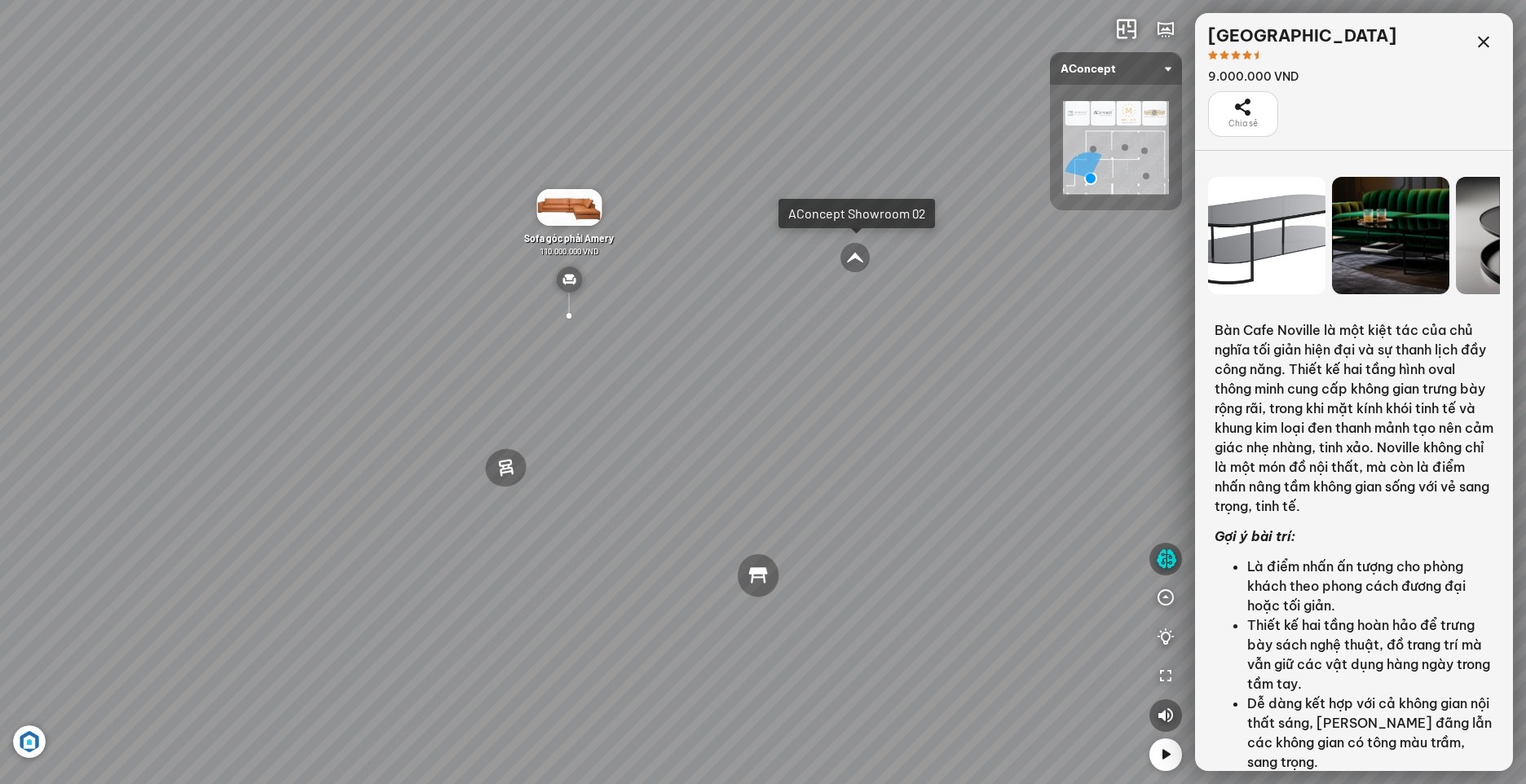
click at [858, 255] on div at bounding box center [855, 257] width 31 height 31
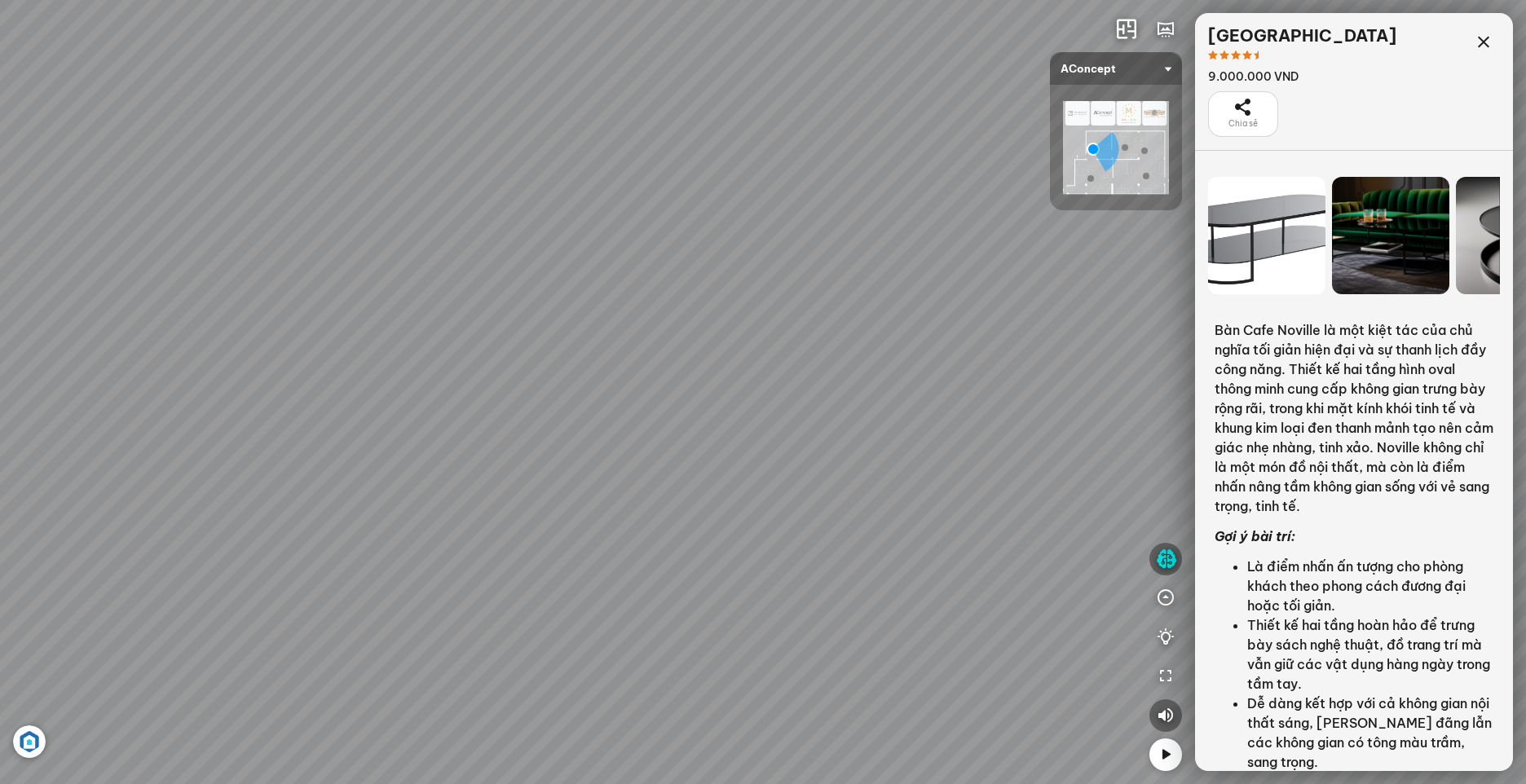
drag, startPoint x: 926, startPoint y: 414, endPoint x: 479, endPoint y: 352, distance: 451.3
click at [482, 351] on div "Tủ đầu giường Florence 3.000.000 VND Bàn Cafe Cadiz 5.500.000 VND Sofa 3 chỗ Su…" at bounding box center [763, 392] width 1526 height 784
drag, startPoint x: 879, startPoint y: 422, endPoint x: 113, endPoint y: 353, distance: 769.1
click at [137, 353] on div "Tủ đầu giường Florence 3.000.000 VND Bàn Cafe Cadiz 5.500.000 VND Sofa 3 chỗ Su…" at bounding box center [763, 392] width 1526 height 784
drag, startPoint x: 741, startPoint y: 422, endPoint x: -4, endPoint y: 294, distance: 755.9
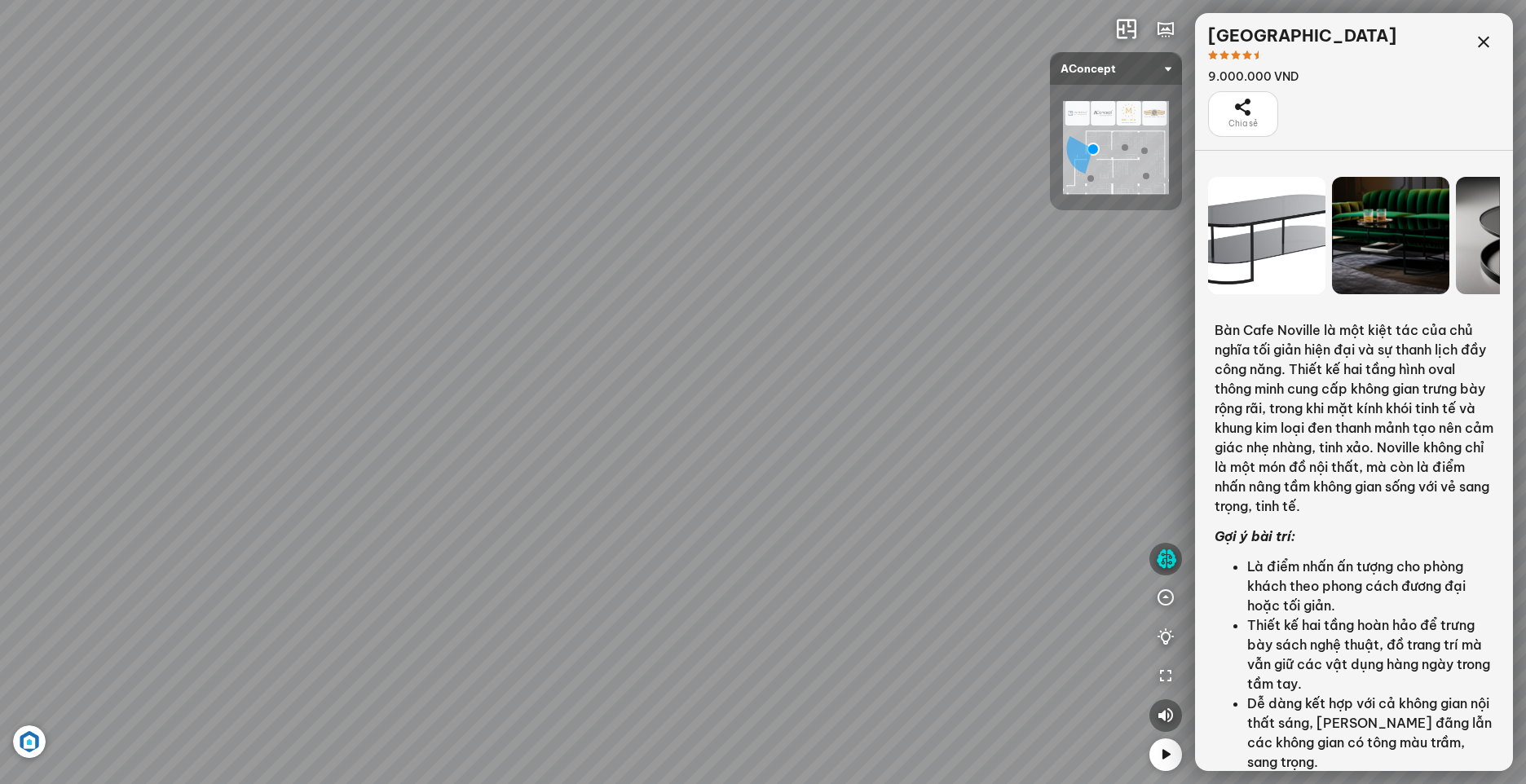
click at [0, 294] on html "Tủ đầu giường Florence 3.000.000 VND Bàn Cafe Cadiz 5.500.000 VND Sofa 3 chỗ Su…" at bounding box center [763, 392] width 1526 height 784
drag, startPoint x: 815, startPoint y: 341, endPoint x: 1232, endPoint y: 349, distance: 417.1
click at [1281, 342] on div "Tủ đầu giường Florence 3.000.000 VND Bàn Cafe Cadiz 5.500.000 VND Sofa 3 chỗ Su…" at bounding box center [763, 392] width 1526 height 784
drag, startPoint x: 611, startPoint y: 366, endPoint x: 1135, endPoint y: 369, distance: 524.0
click at [1135, 369] on div "Tủ đầu giường Florence 3.000.000 VND Bàn Cafe Cadiz 5.500.000 VND Sofa 3 chỗ Su…" at bounding box center [763, 392] width 1526 height 784
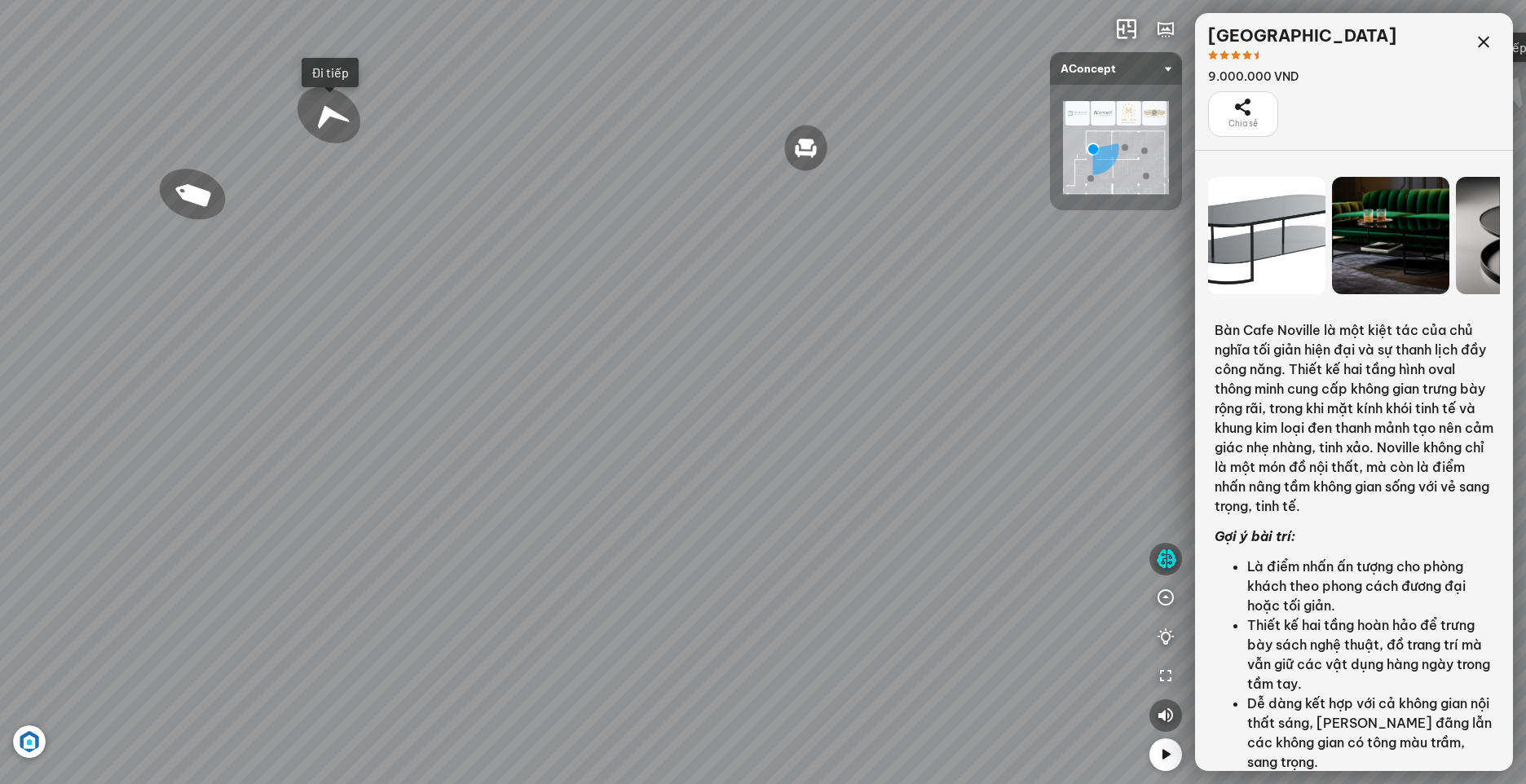
click at [654, 592] on div "Tủ đầu giường Florence 3.000.000 VND Bàn Cafe Cadiz 5.500.000 VND Sofa 3 chỗ Su…" at bounding box center [763, 392] width 1526 height 784
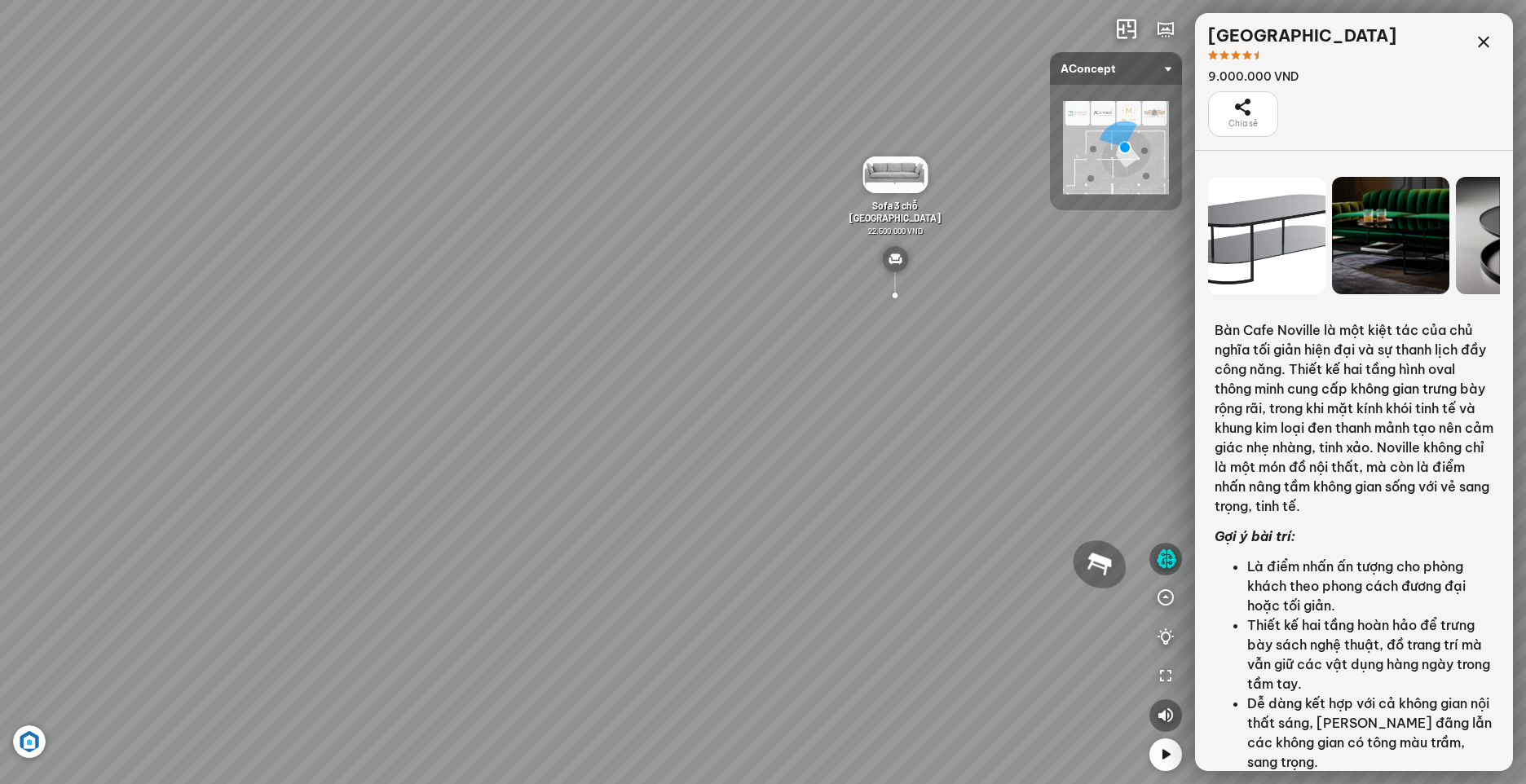
drag, startPoint x: 794, startPoint y: 388, endPoint x: 1216, endPoint y: 335, distance: 425.3
click at [1177, 337] on div "Tranh in Thành phố 7.000.000 VND Bàn làm việc [PERSON_NAME] 7.300.000 VND Gối T…" at bounding box center [763, 392] width 1526 height 784
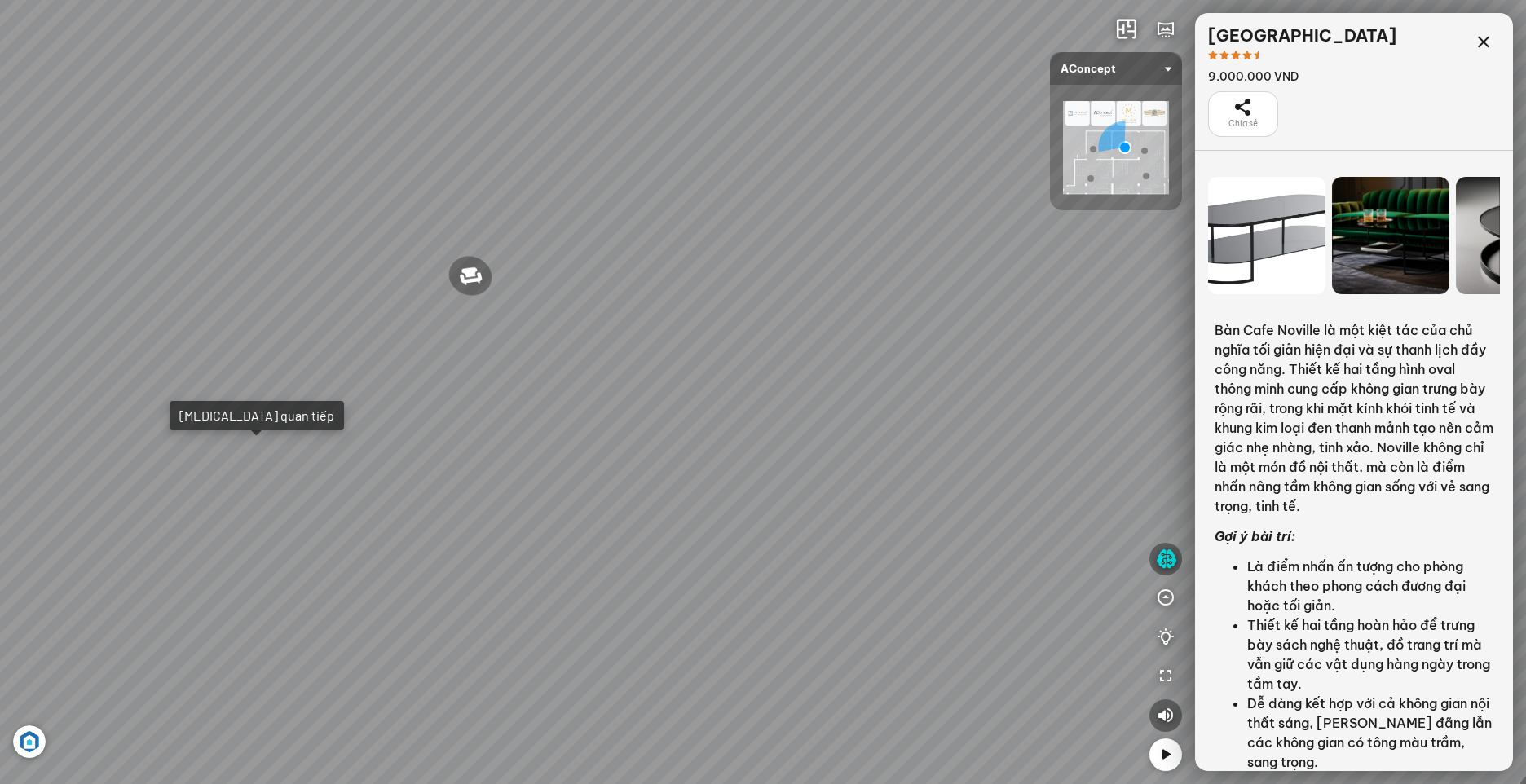
drag, startPoint x: 676, startPoint y: 386, endPoint x: 875, endPoint y: 347, distance: 202.8
click at [869, 351] on div "Tranh in Thành phố 7.000.000 VND Bàn làm việc [PERSON_NAME] 7.300.000 VND Gối T…" at bounding box center [763, 392] width 1526 height 784
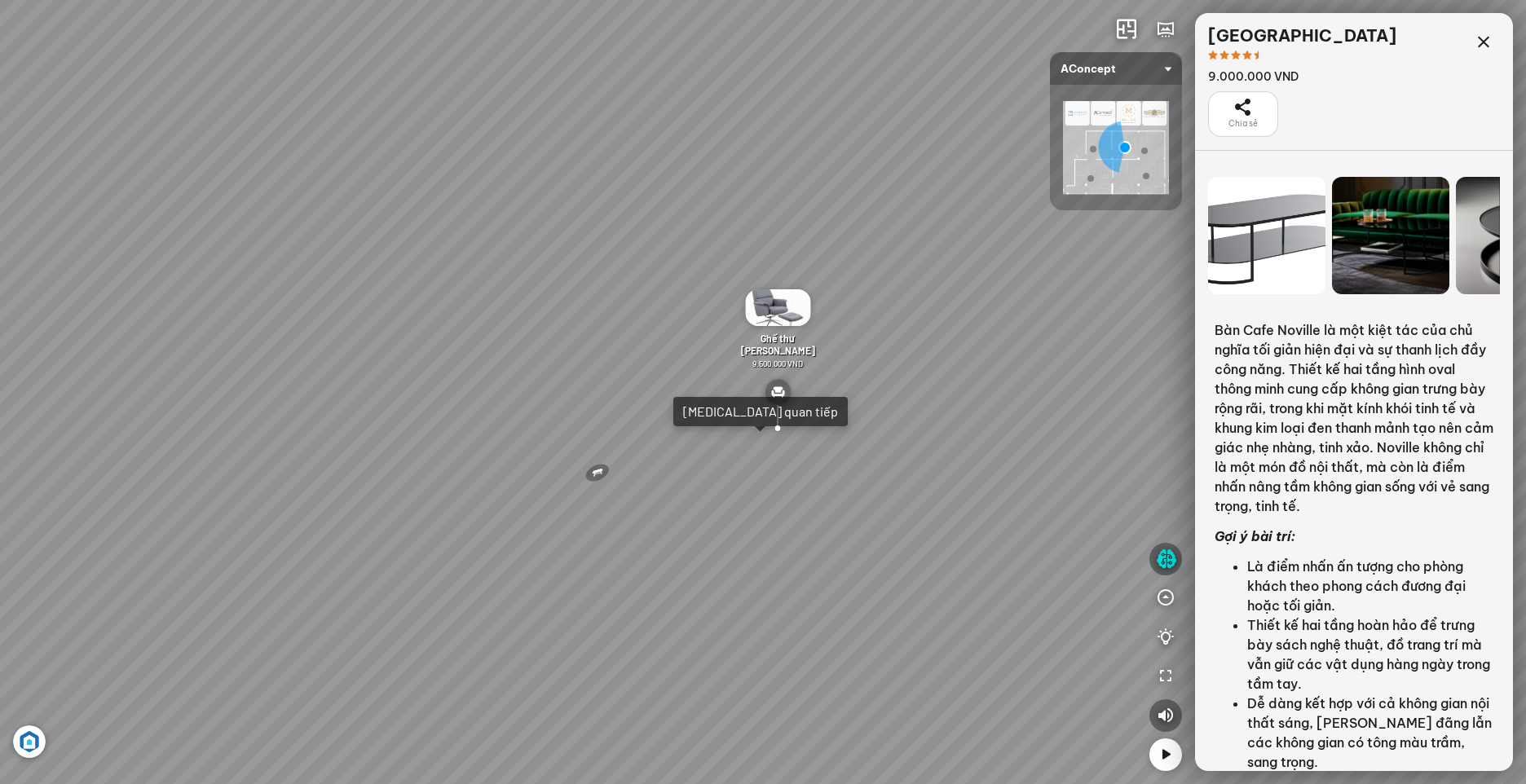
drag, startPoint x: 836, startPoint y: 374, endPoint x: 1213, endPoint y: 470, distance: 389.0
click at [1236, 474] on div "Tranh in Thành phố 7.000.000 VND Bàn làm việc [PERSON_NAME] 7.300.000 VND Gối T…" at bounding box center [763, 392] width 1526 height 784
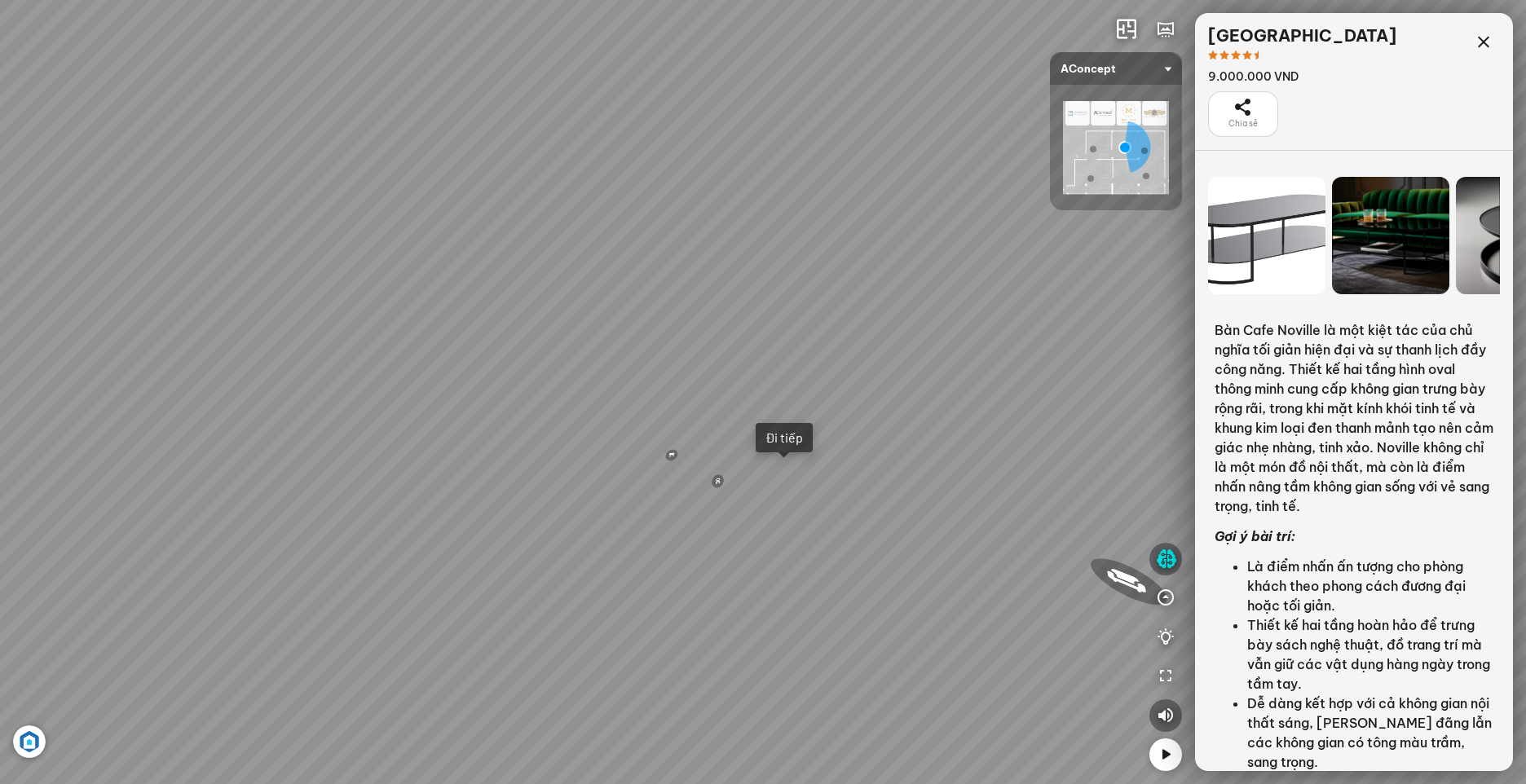
drag, startPoint x: 626, startPoint y: 468, endPoint x: 638, endPoint y: 467, distance: 12.0
click at [638, 467] on div "Tranh in Thành phố 7.000.000 VND Bàn làm việc [PERSON_NAME] 7.300.000 VND Gối T…" at bounding box center [763, 392] width 1526 height 784
click at [750, 436] on div "Đi tiếp" at bounding box center [747, 436] width 38 height 16
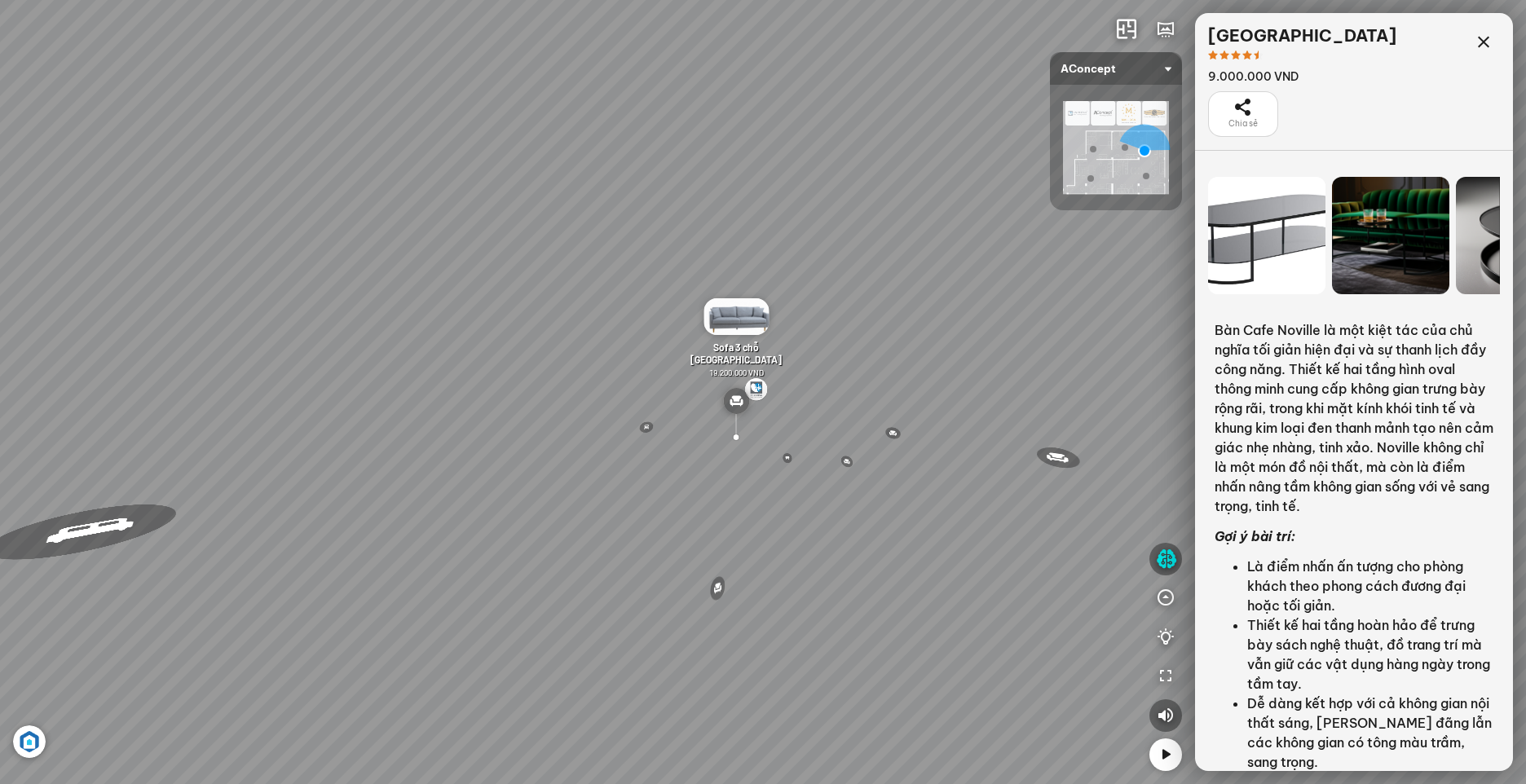
drag, startPoint x: 1012, startPoint y: 406, endPoint x: 1127, endPoint y: 384, distance: 117.1
click at [1127, 384] on div "Đèn [PERSON_NAME] 5.300.000 VND Giường ngủ Palima 19.000.000 VND Ghế thư giãn N…" at bounding box center [763, 392] width 1526 height 784
drag, startPoint x: 809, startPoint y: 431, endPoint x: 1026, endPoint y: 610, distance: 281.3
click at [1027, 615] on div "Đèn [PERSON_NAME] 5.300.000 VND Giường ngủ Palima 19.000.000 VND Ghế thư giãn N…" at bounding box center [763, 392] width 1526 height 784
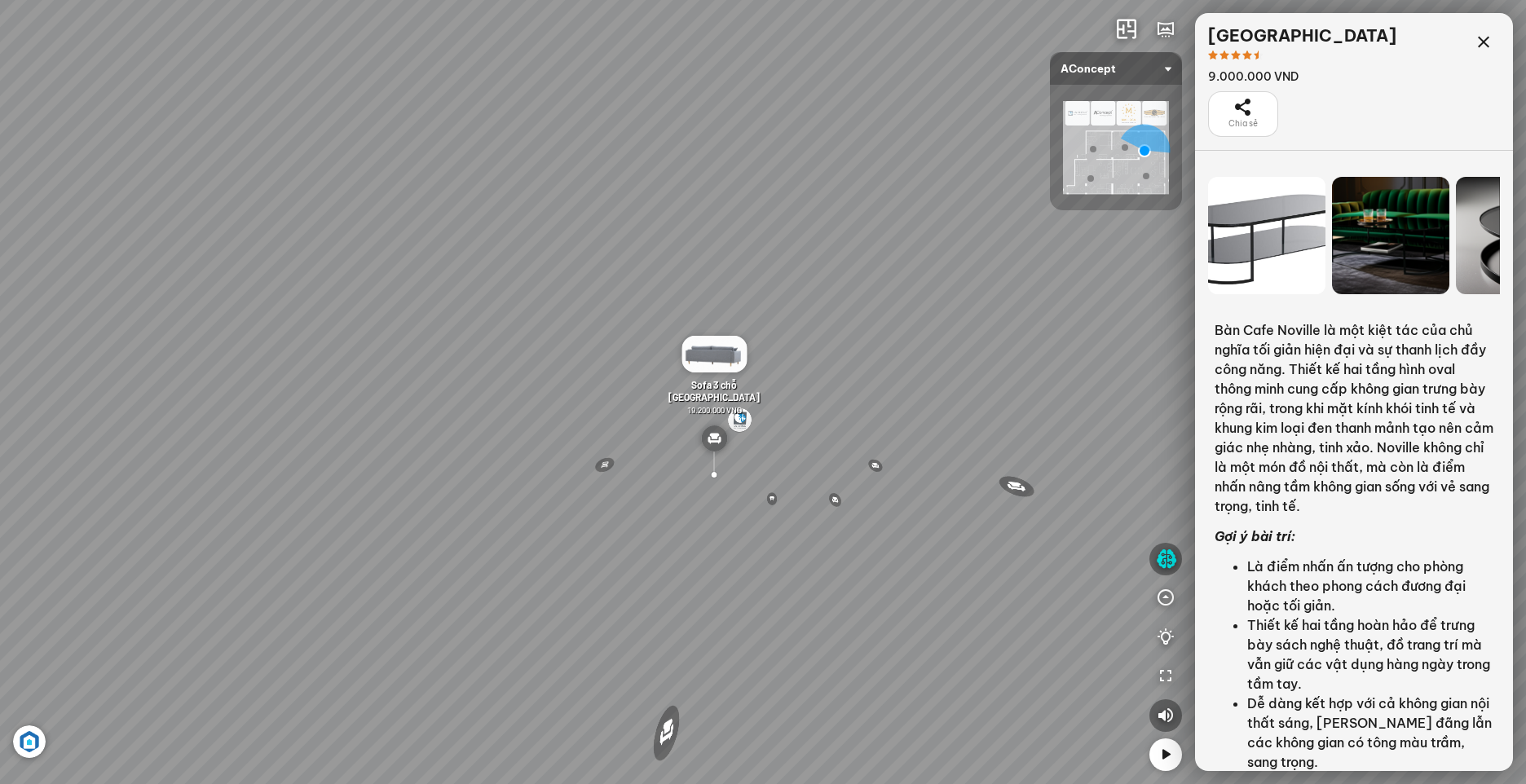
drag, startPoint x: 752, startPoint y: 406, endPoint x: 876, endPoint y: 387, distance: 125.4
click at [823, 459] on div "Đèn [PERSON_NAME] 5.300.000 VND Giường ngủ Palima 19.000.000 VND Ghế thư giãn N…" at bounding box center [763, 392] width 1526 height 784
click at [1103, 140] on img at bounding box center [1115, 148] width 106 height 93
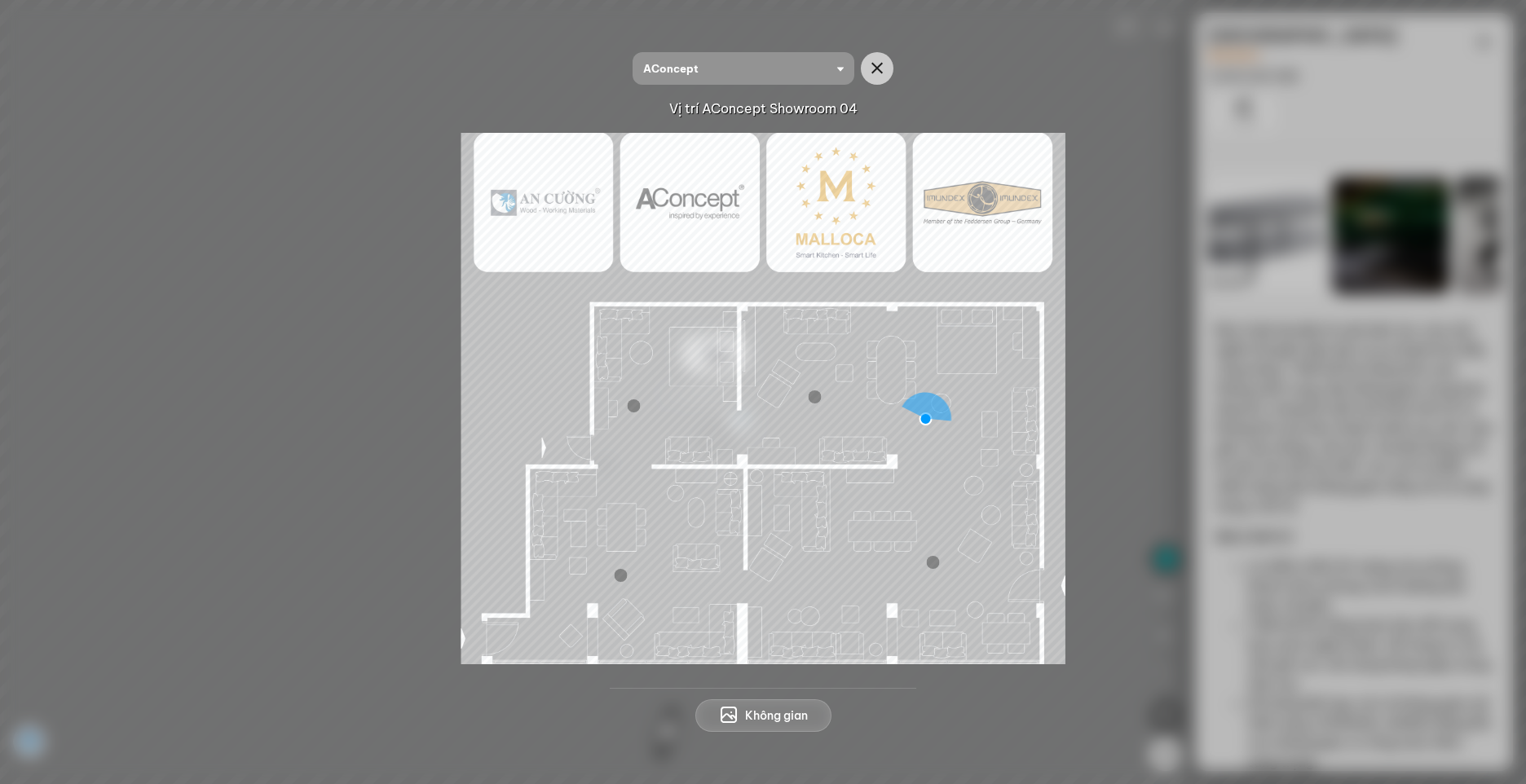
click at [681, 400] on img at bounding box center [763, 398] width 604 height 532
click at [1352, 107] on div "Vị trí AConcept Showroom 04" at bounding box center [763, 108] width 1473 height 22
click at [883, 67] on icon "button" at bounding box center [877, 69] width 20 height 20
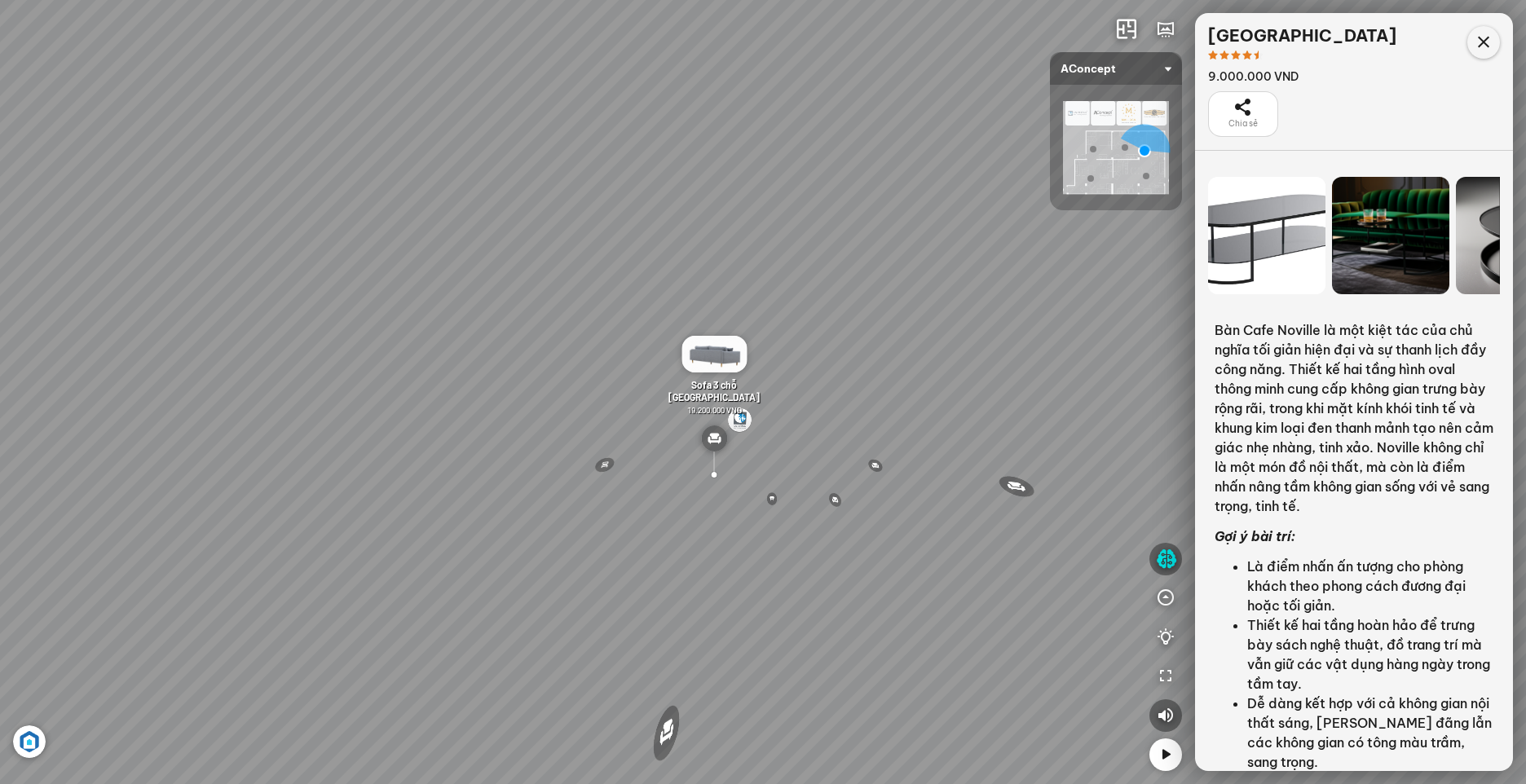
click at [1487, 43] on icon at bounding box center [1483, 42] width 20 height 20
